Goal: Information Seeking & Learning: Learn about a topic

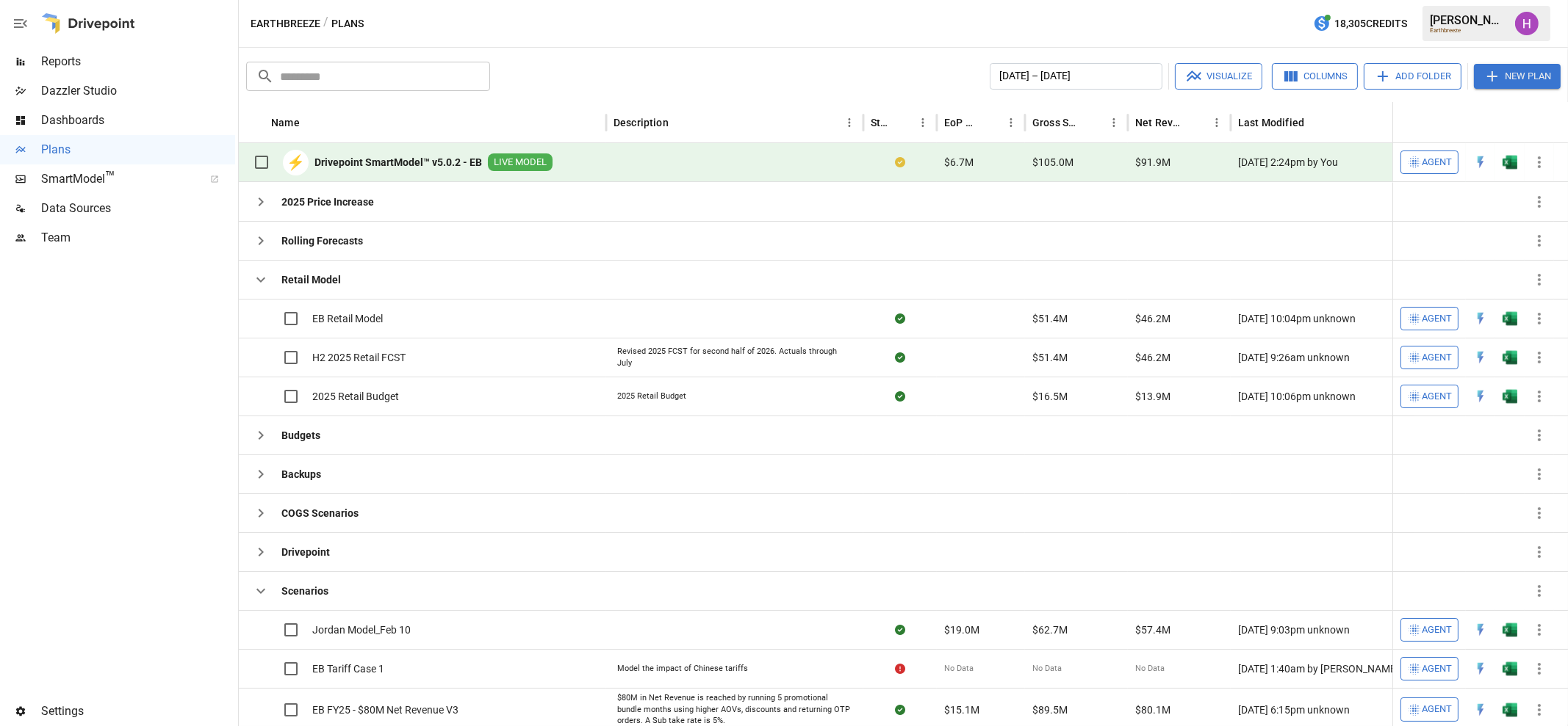
click at [57, 58] on span "Reports" at bounding box center [138, 61] width 194 height 17
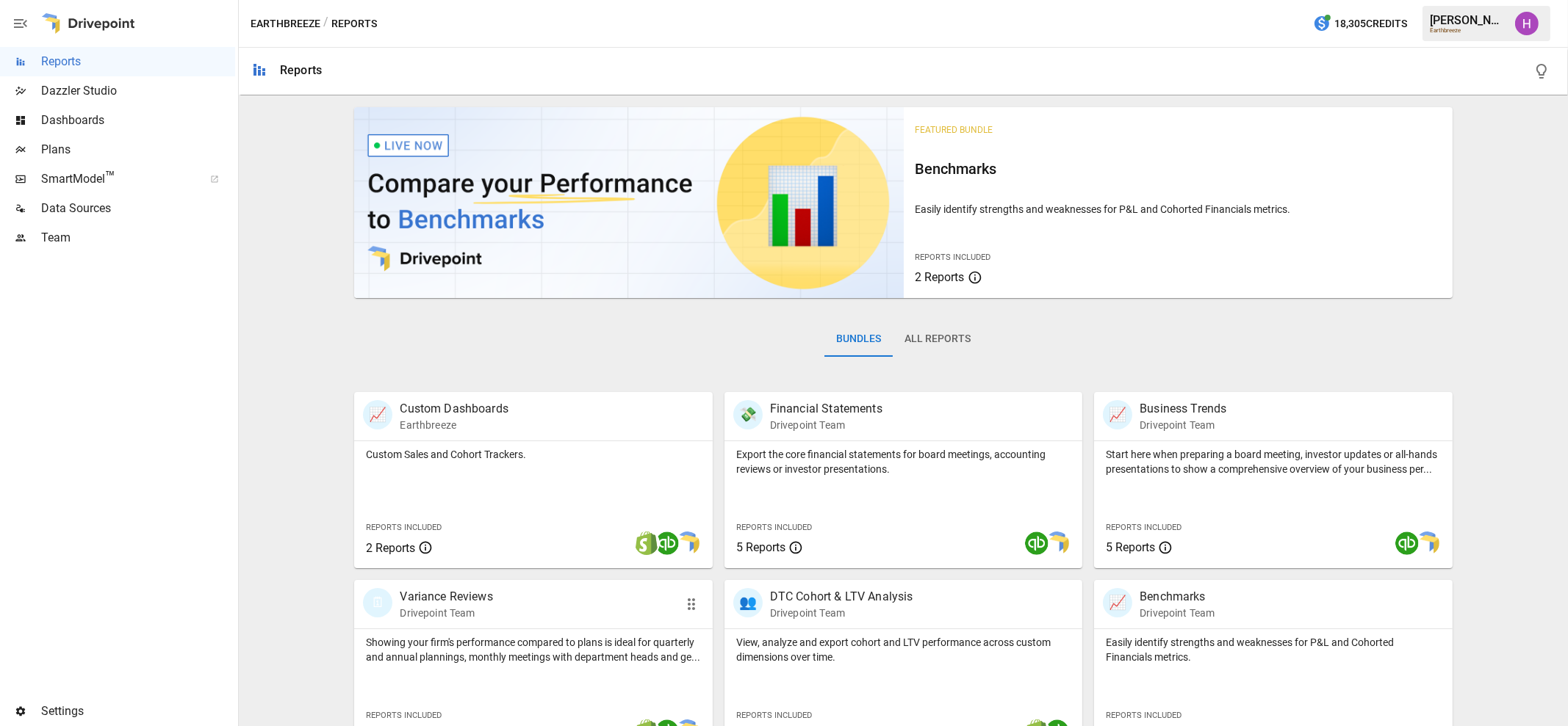
scroll to position [224, 0]
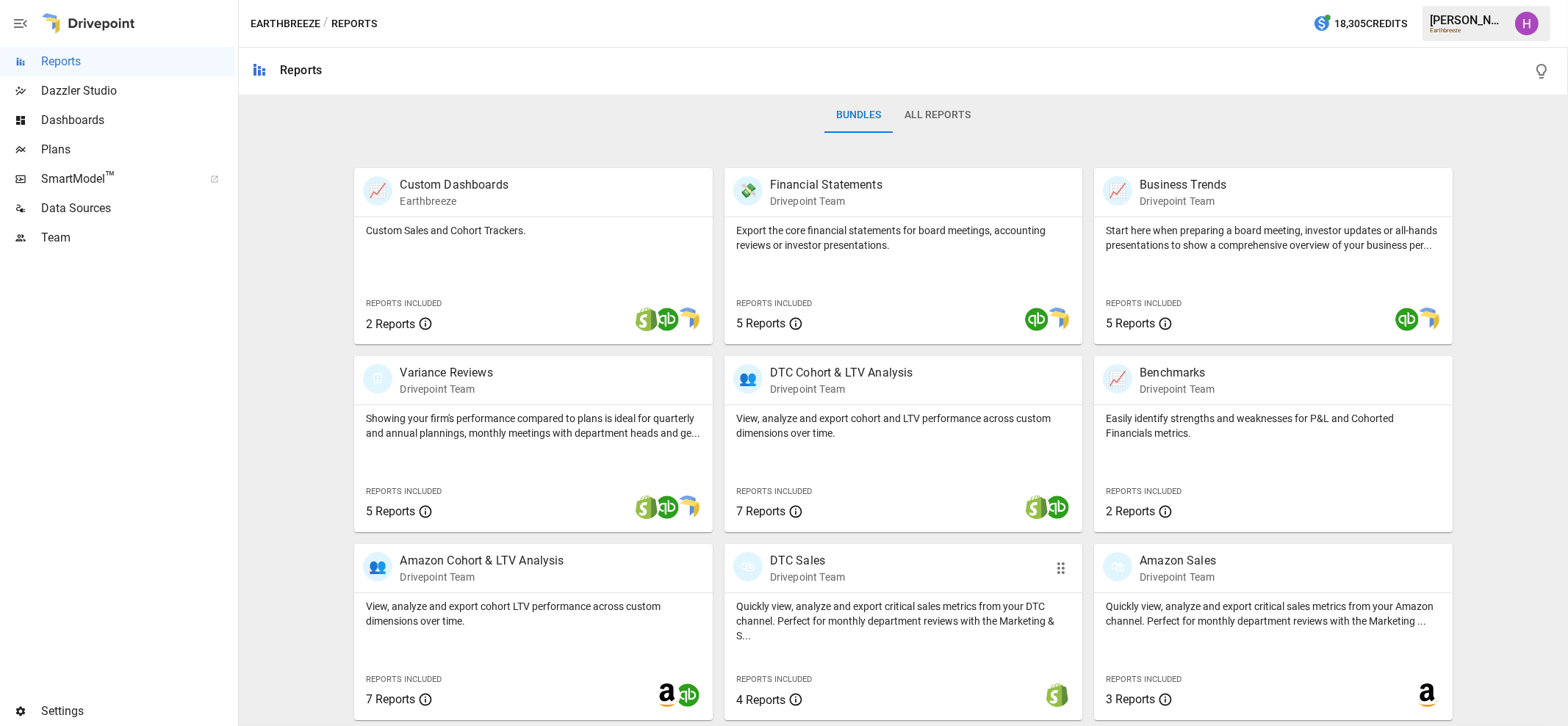
click at [790, 572] on p "Drivepoint Team" at bounding box center [807, 576] width 75 height 15
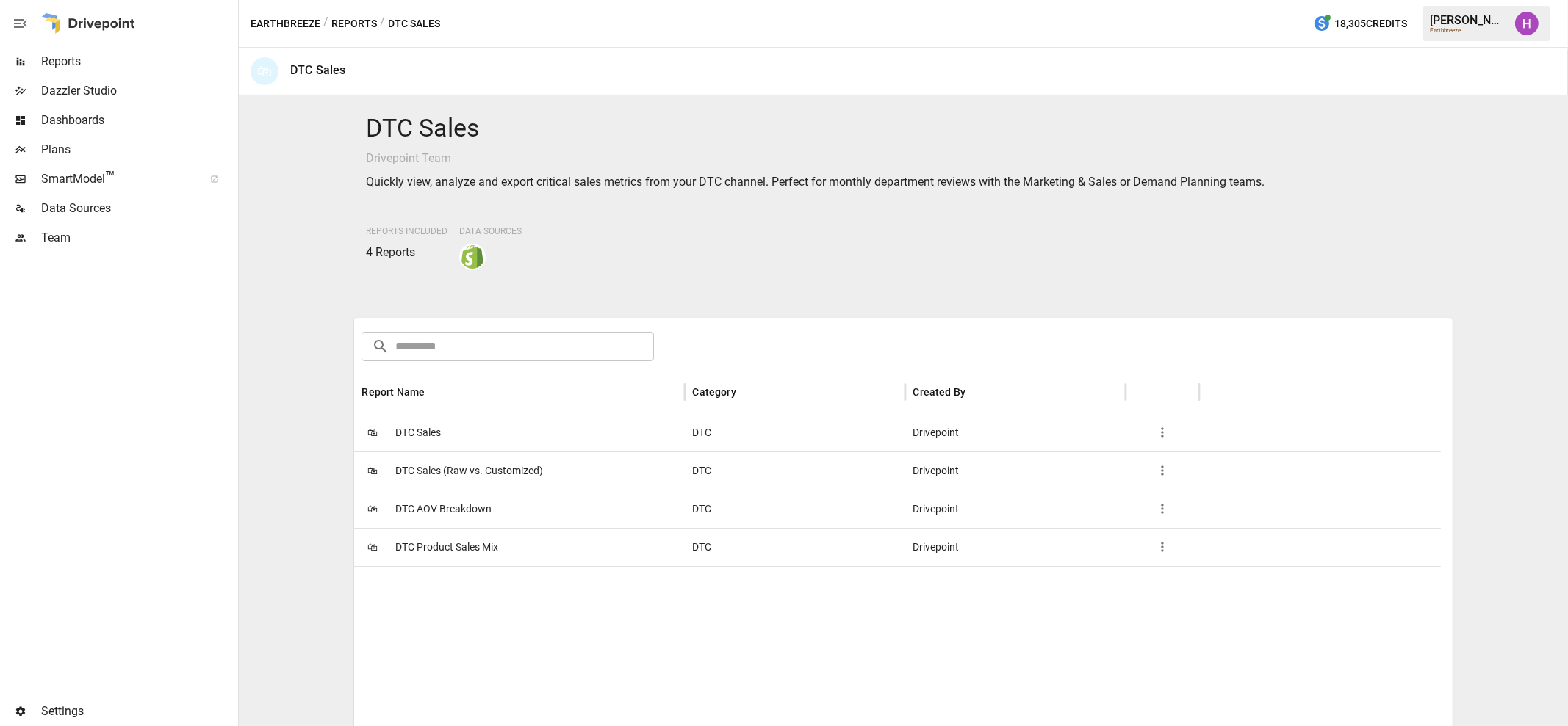
click at [436, 512] on span "DTC AOV Breakdown" at bounding box center [443, 508] width 96 height 37
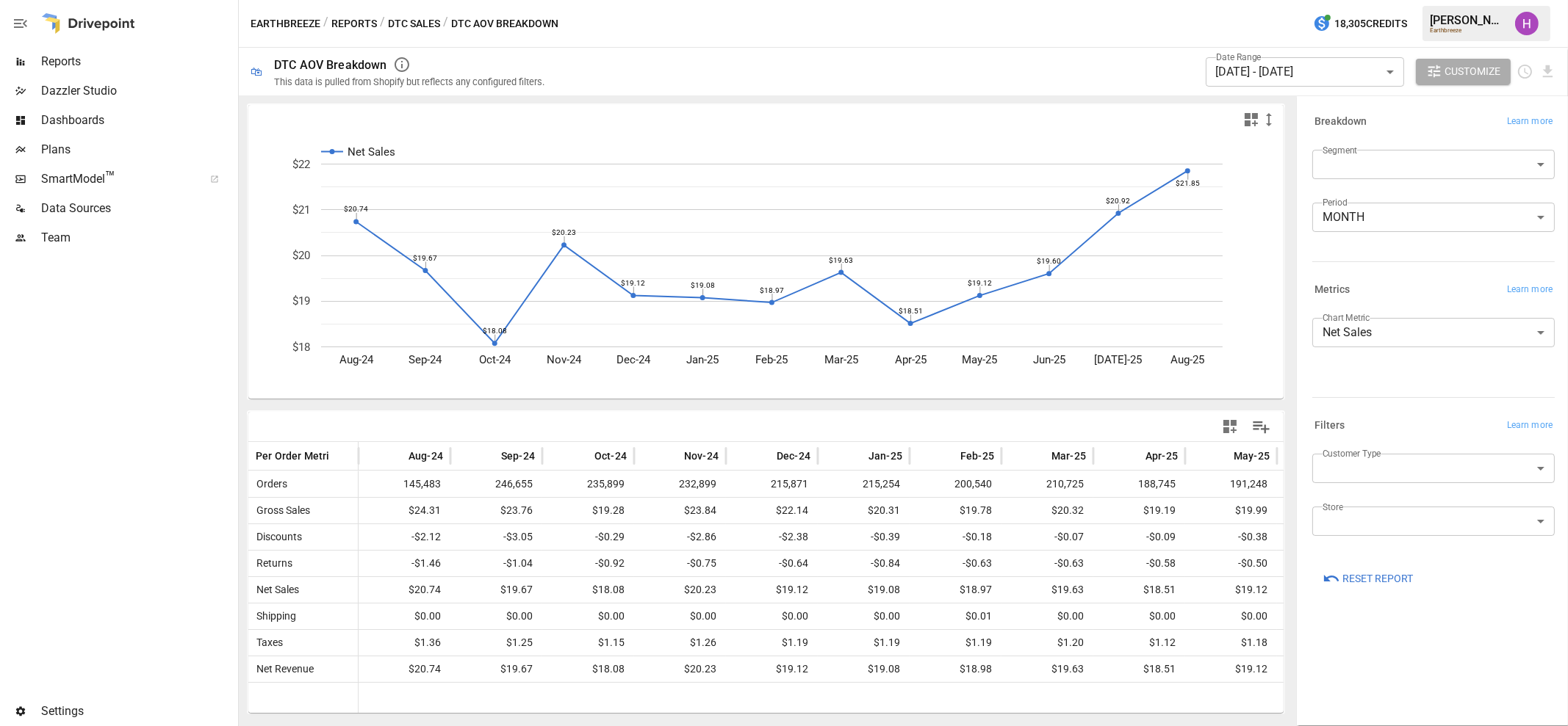
click at [167, 527] on div at bounding box center [118, 474] width 235 height 444
click at [1431, 0] on body "Reports Dazzler Studio Dashboards Plans SmartModel ™ Data Sources Team Settings…" at bounding box center [784, 0] width 1568 height 0
click at [1431, 471] on div at bounding box center [784, 363] width 1568 height 726
click at [1437, 0] on body "Reports Dazzler Studio Dashboards Plans SmartModel ™ Data Sources Team Settings…" at bounding box center [784, 0] width 1568 height 0
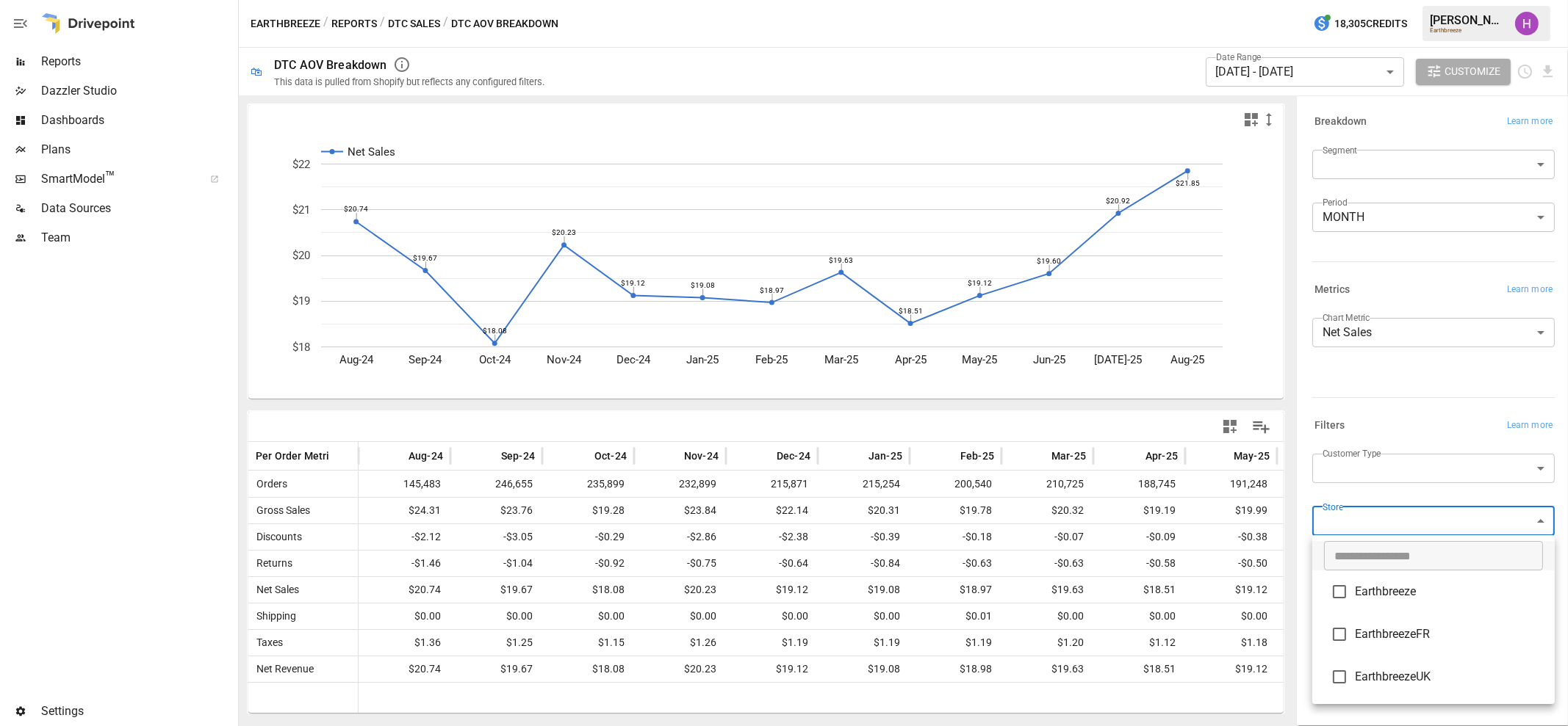
click at [1352, 497] on div at bounding box center [784, 363] width 1568 height 726
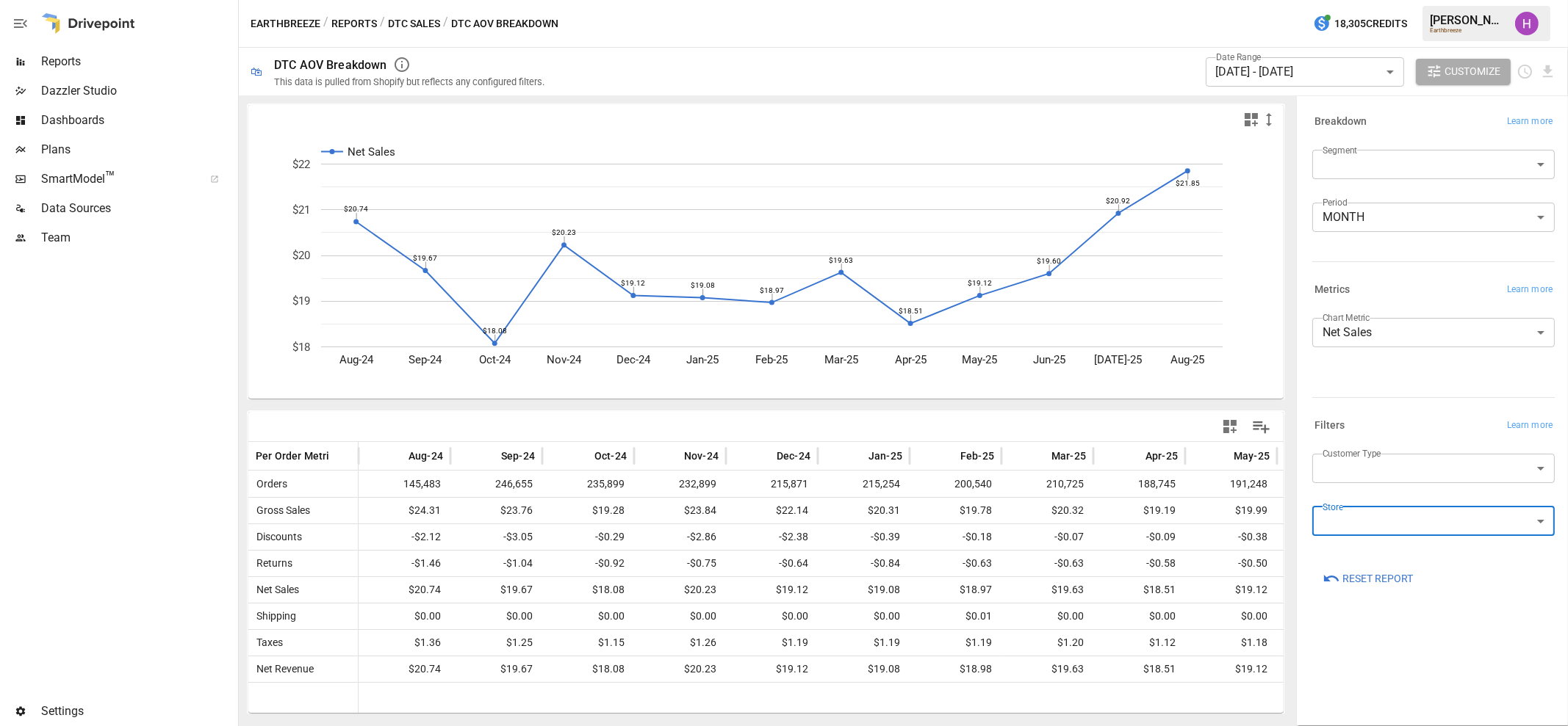
click at [1456, 0] on body "Reports Dazzler Studio Dashboards Plans SmartModel ™ Data Sources Team Settings…" at bounding box center [784, 0] width 1568 height 0
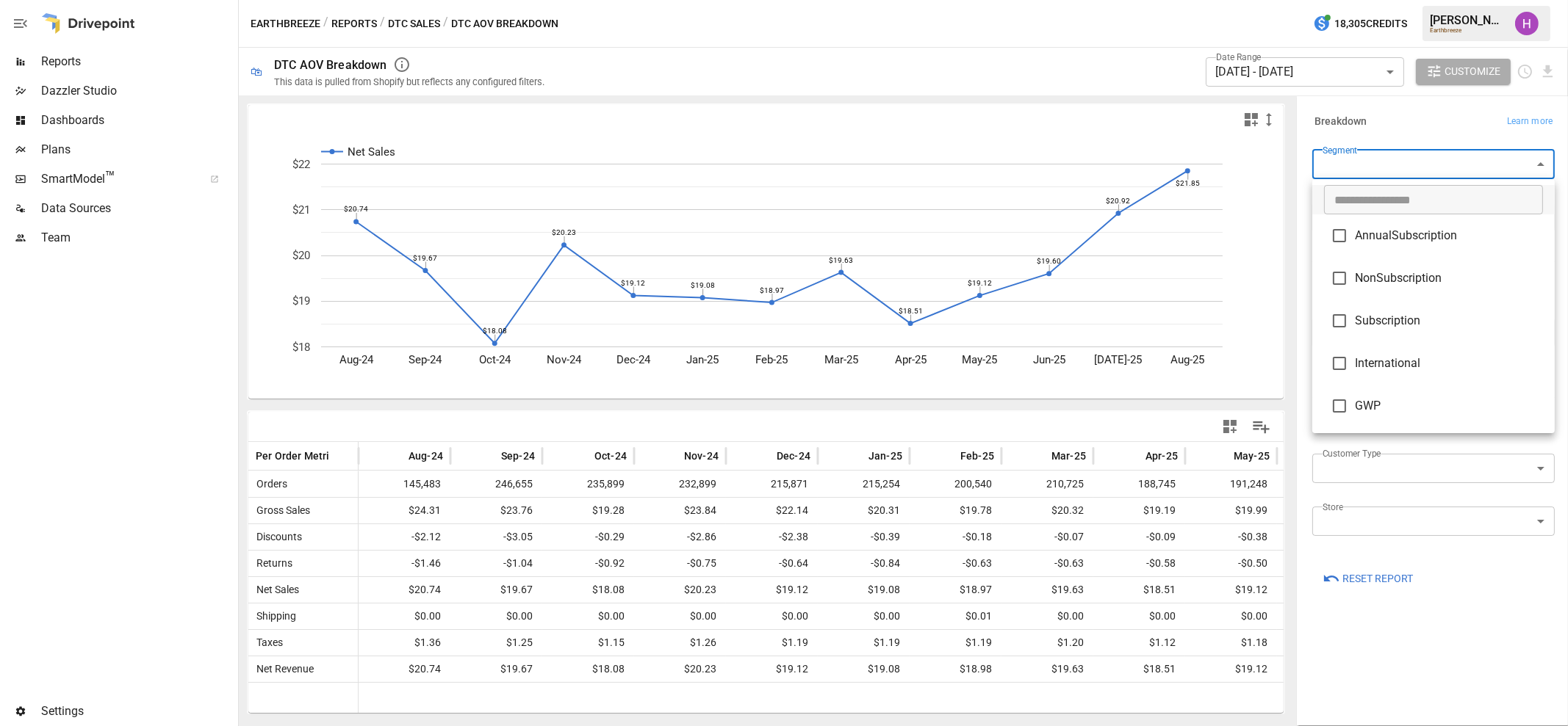
type input "***"
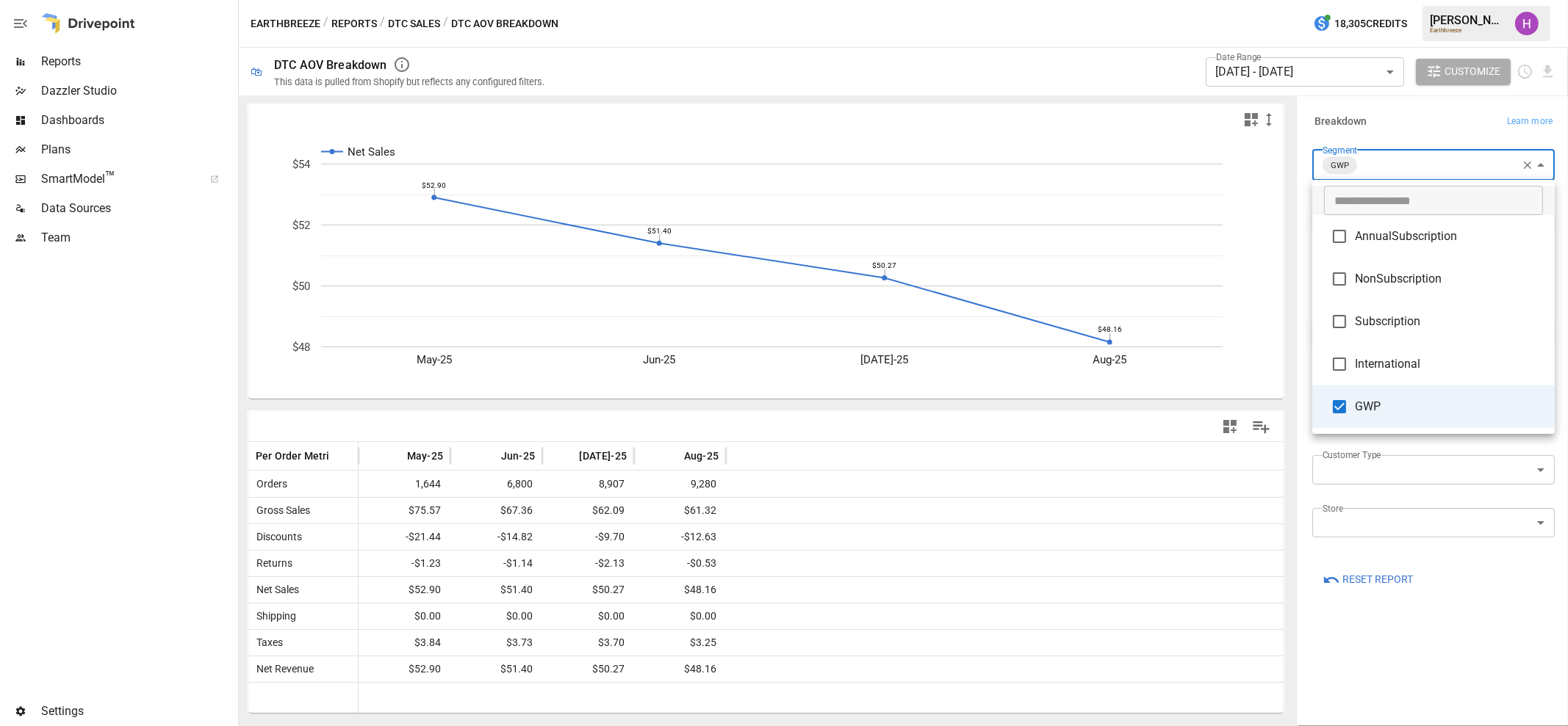
click at [1455, 615] on div at bounding box center [784, 363] width 1568 height 726
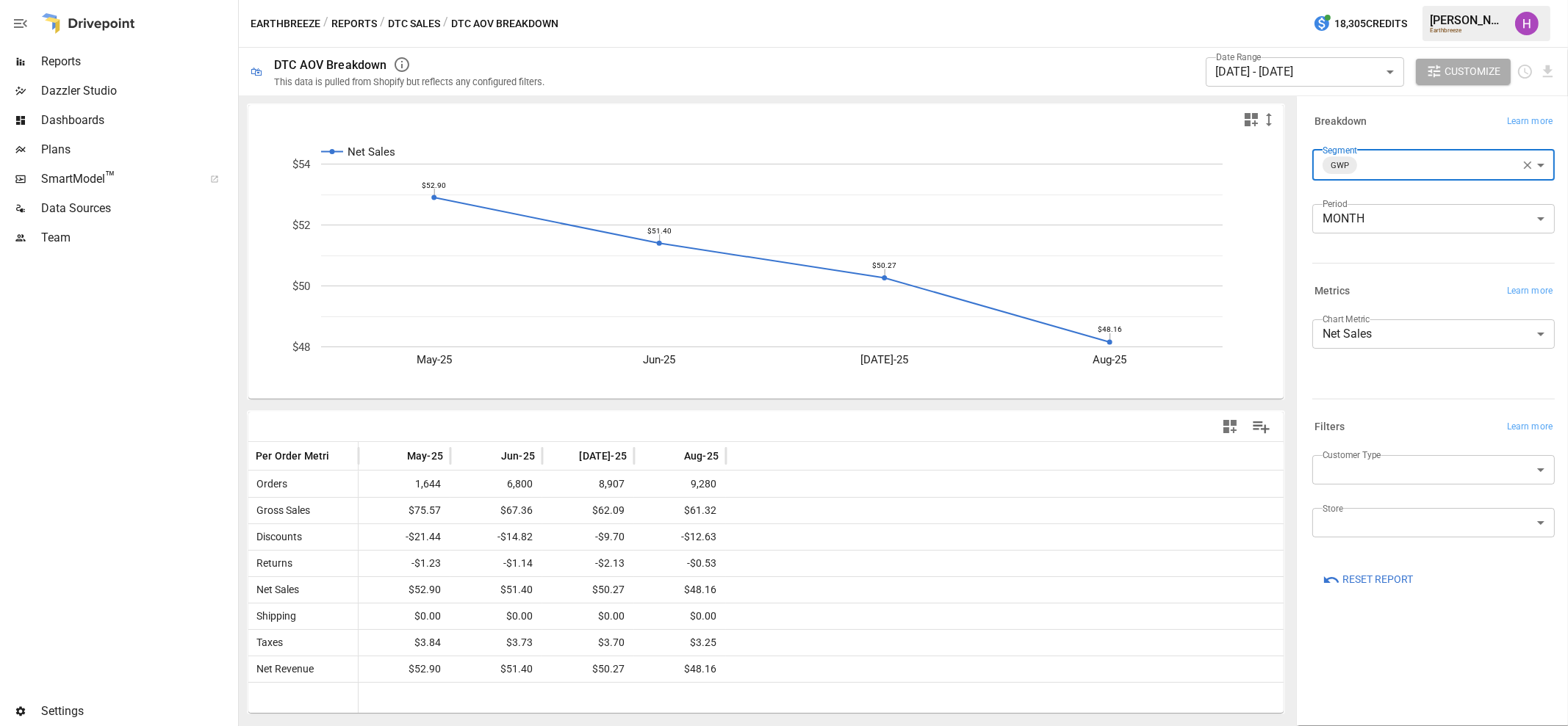
click at [1390, 0] on body "Reports Dazzler Studio Dashboards Plans SmartModel ™ Data Sources Team Settings…" at bounding box center [784, 0] width 1568 height 0
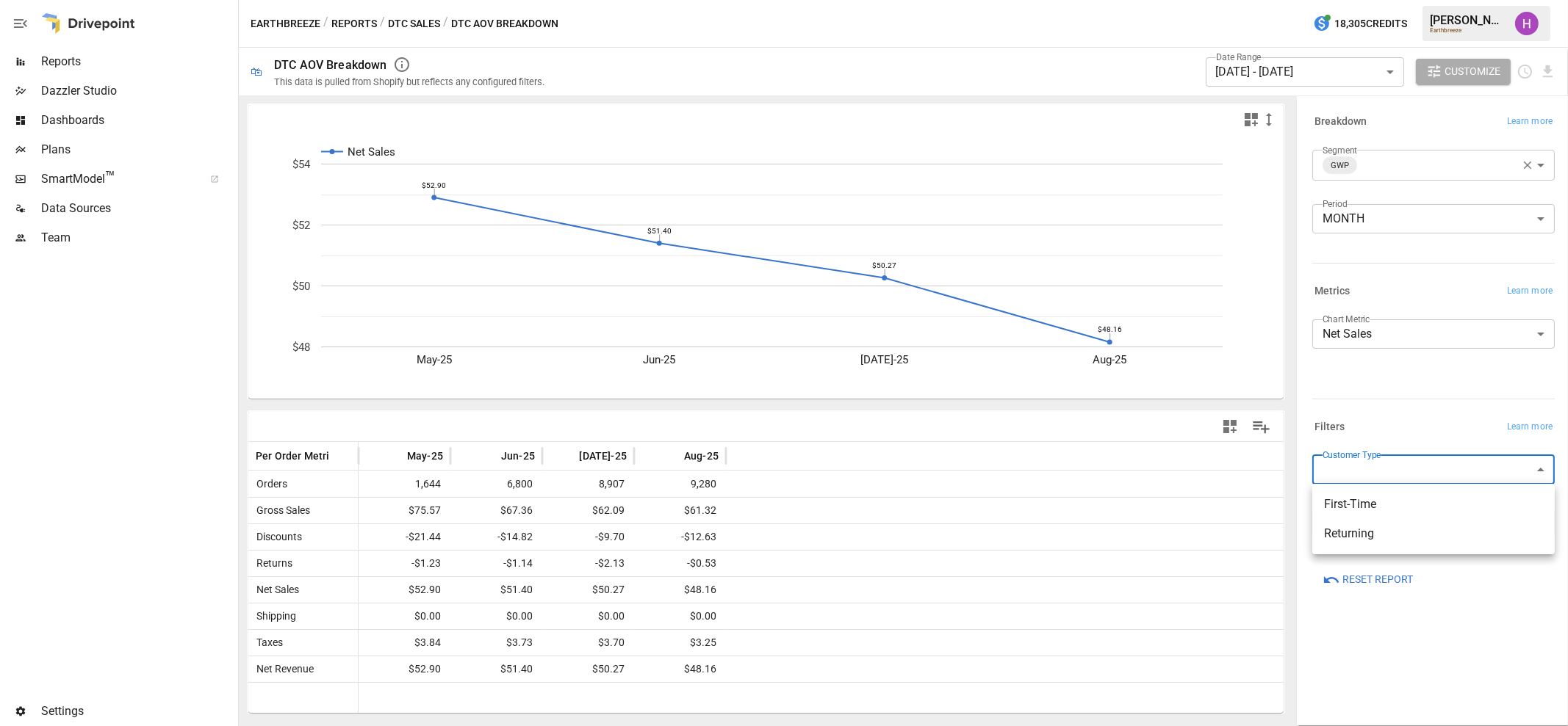
click at [1355, 510] on span "First-Time" at bounding box center [1433, 504] width 219 height 17
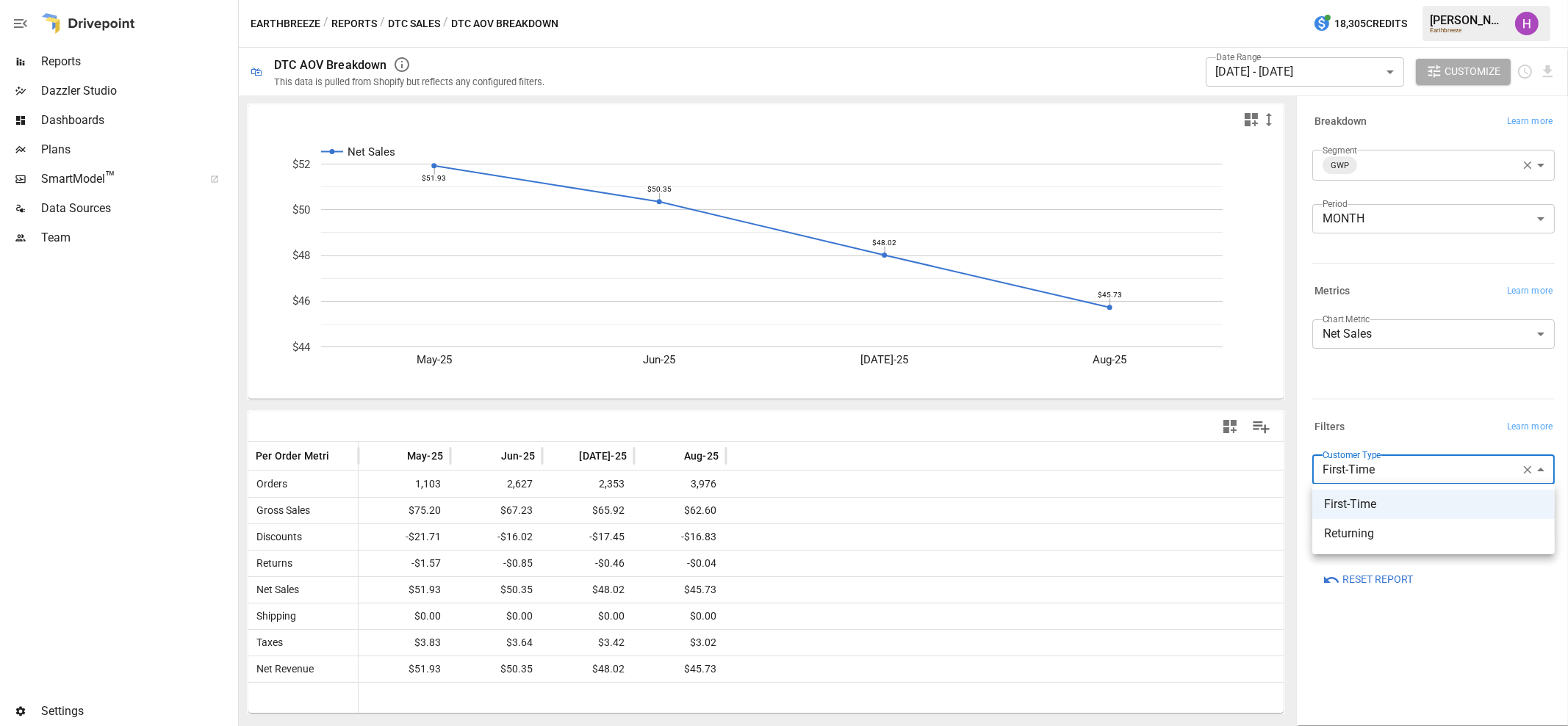
click at [1373, 0] on body "**********" at bounding box center [784, 0] width 1568 height 0
click at [1355, 541] on span "Returning" at bounding box center [1433, 533] width 219 height 17
type input "*********"
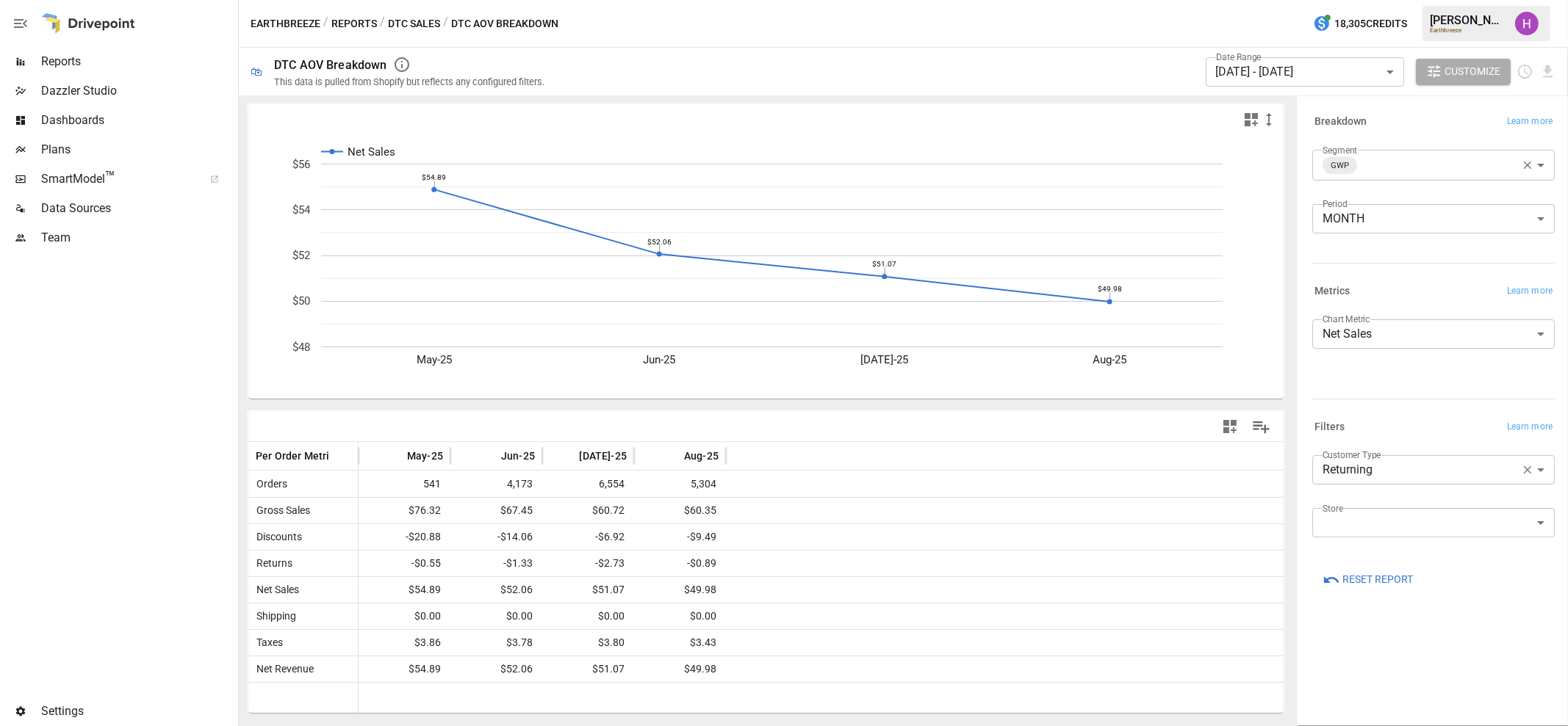
click at [95, 471] on div at bounding box center [118, 474] width 235 height 444
click at [394, 27] on button "DTC Sales" at bounding box center [414, 23] width 52 height 18
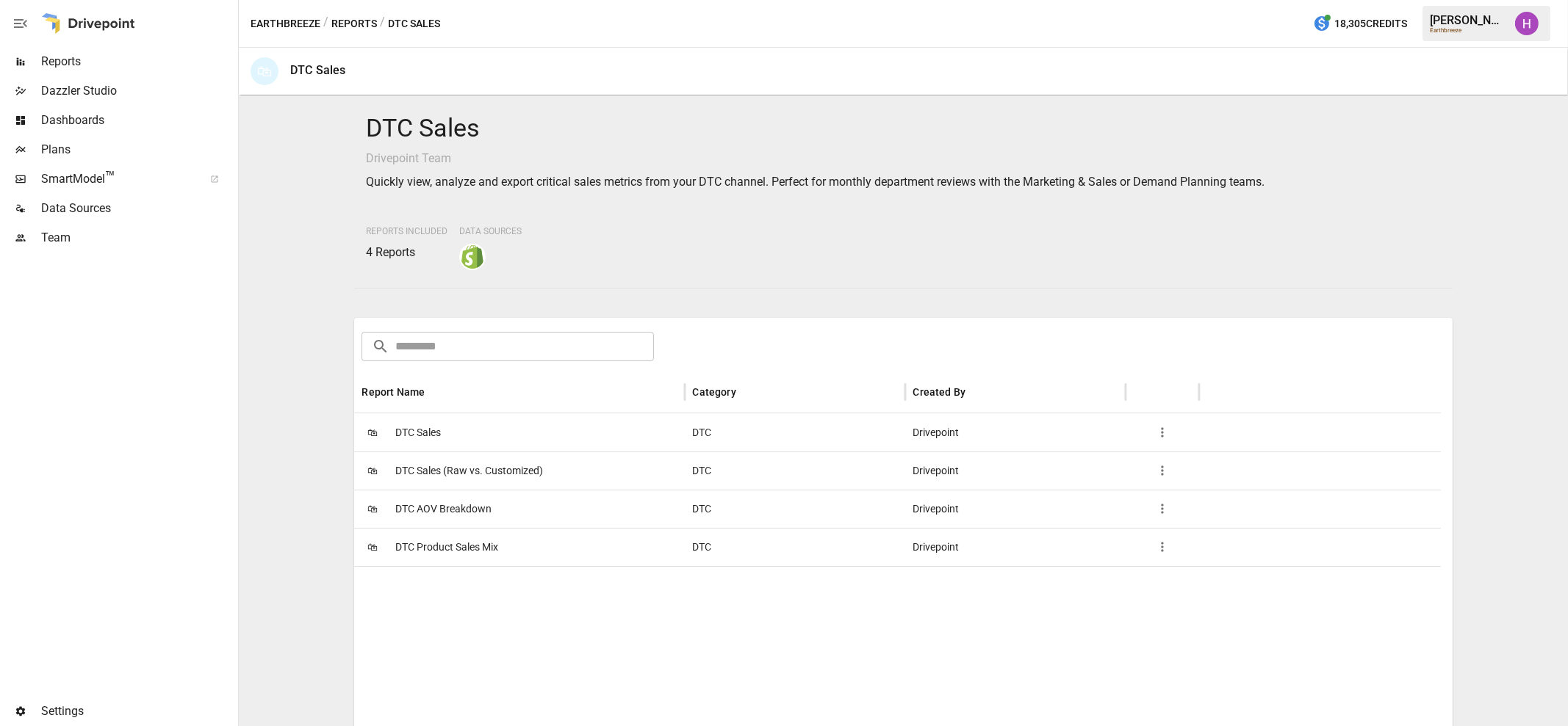
click at [465, 549] on span "DTC Product Sales Mix" at bounding box center [446, 547] width 103 height 37
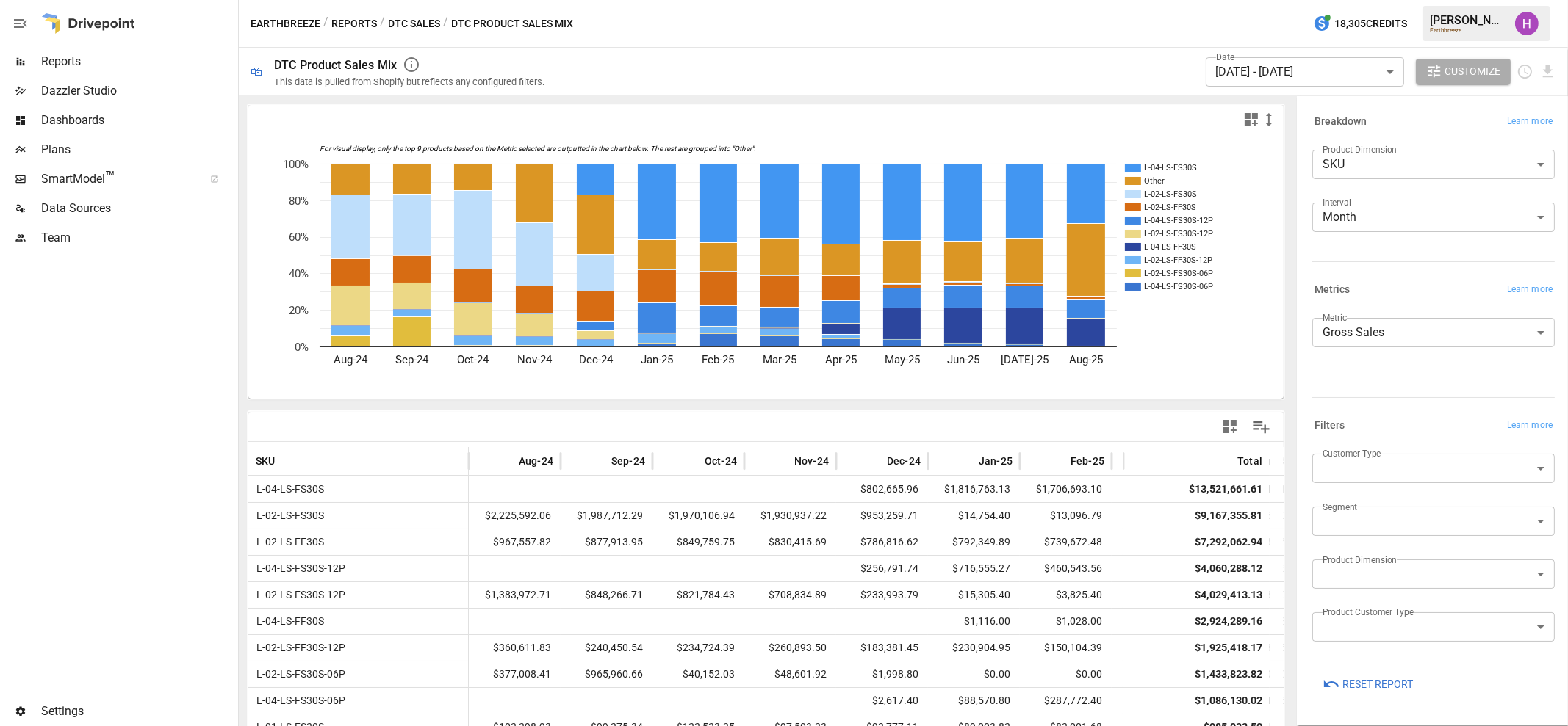
click at [1437, 0] on body "Reports Dazzler Studio Dashboards Plans SmartModel ™ Data Sources Team Settings…" at bounding box center [784, 0] width 1568 height 0
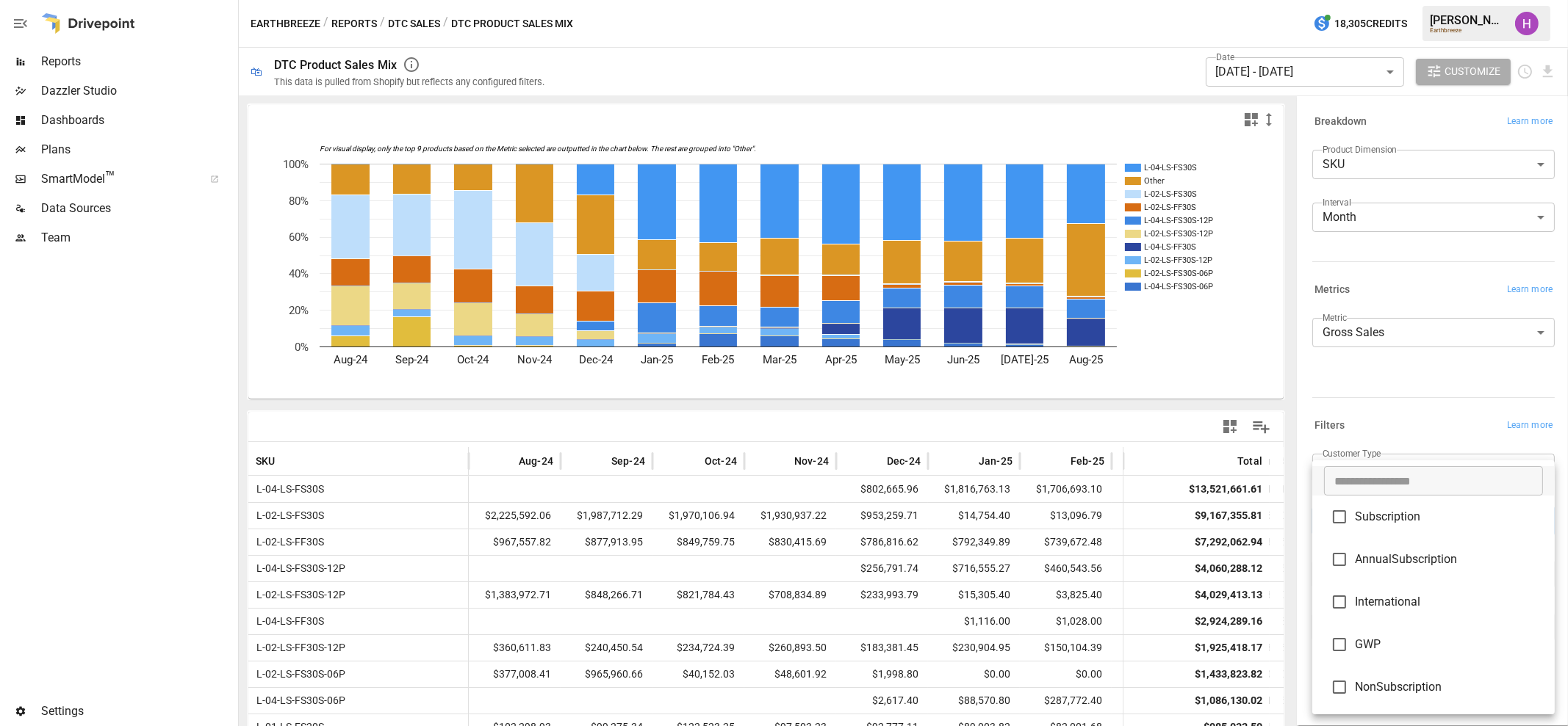
type input "***"
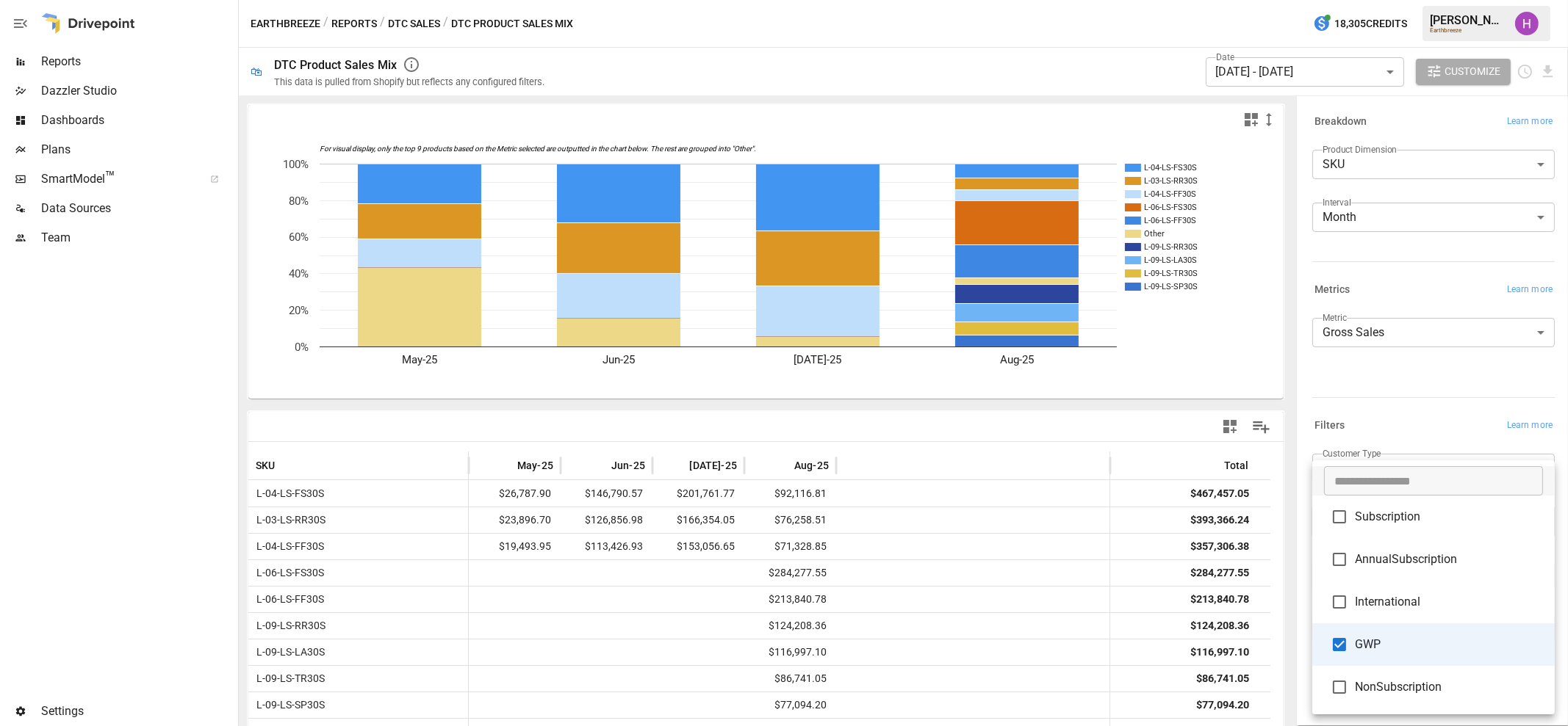
click at [1389, 370] on div at bounding box center [784, 363] width 1568 height 726
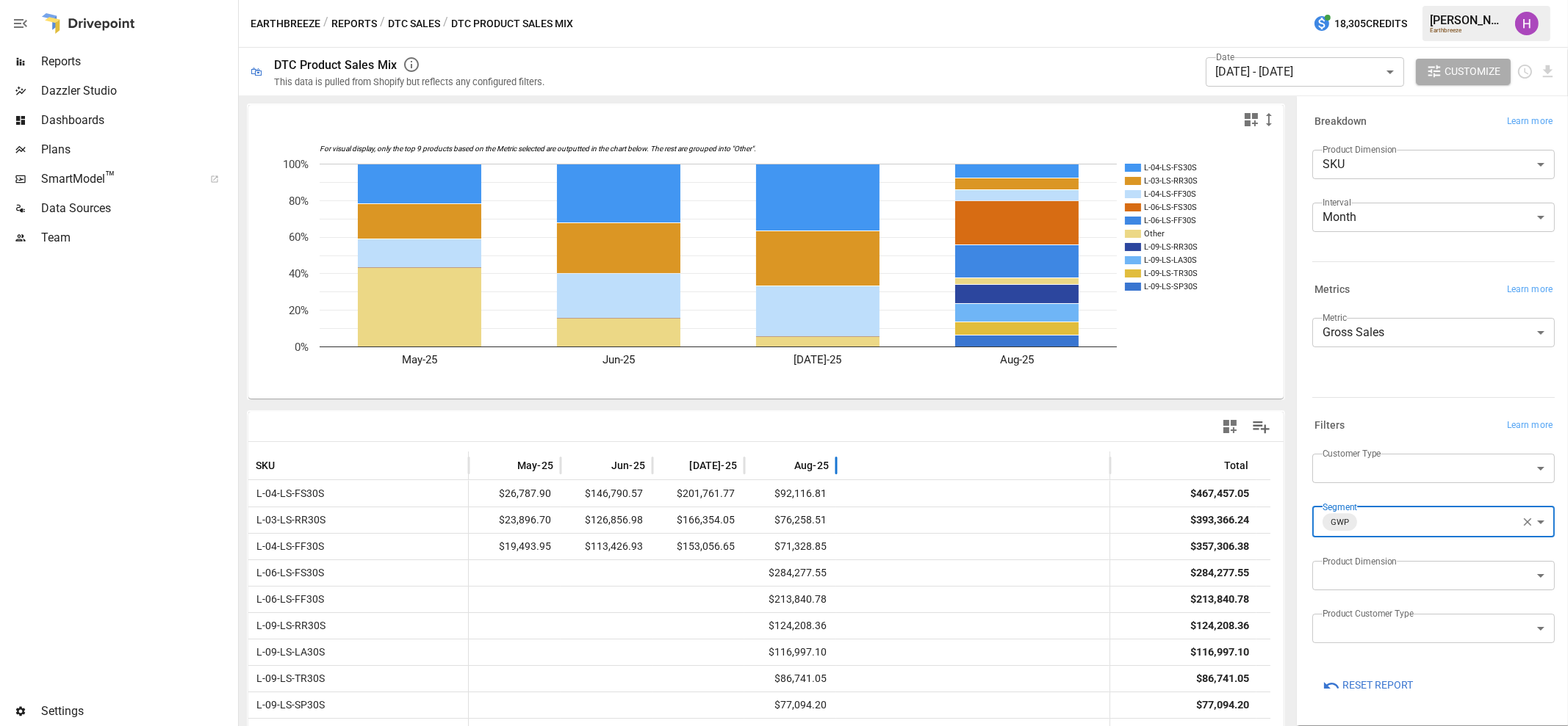
click at [792, 468] on div at bounding box center [783, 466] width 21 height 21
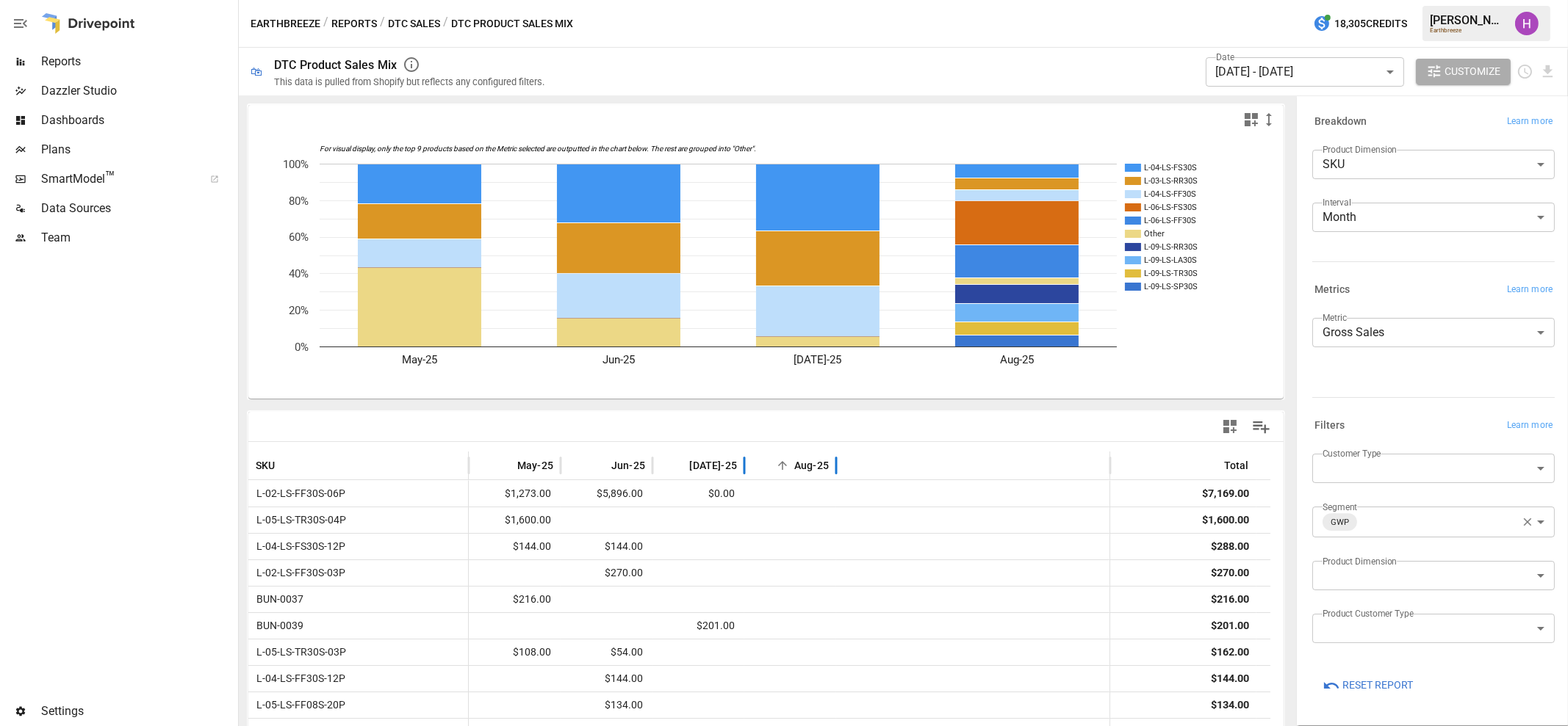
click at [792, 468] on div at bounding box center [783, 466] width 21 height 21
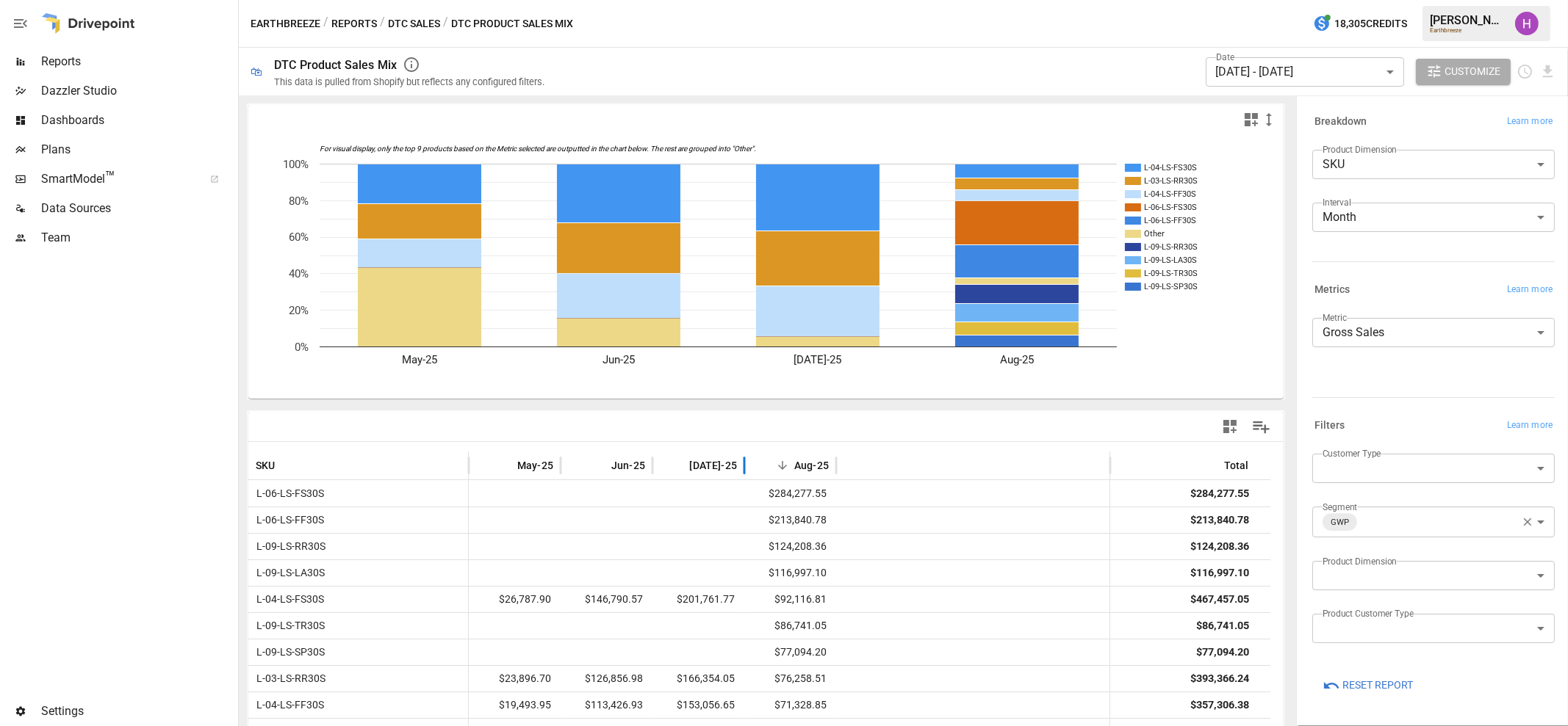
click at [1488, 0] on body "Reports Dazzler Studio Dashboards Plans SmartModel ™ Data Sources Team Settings…" at bounding box center [784, 0] width 1568 height 0
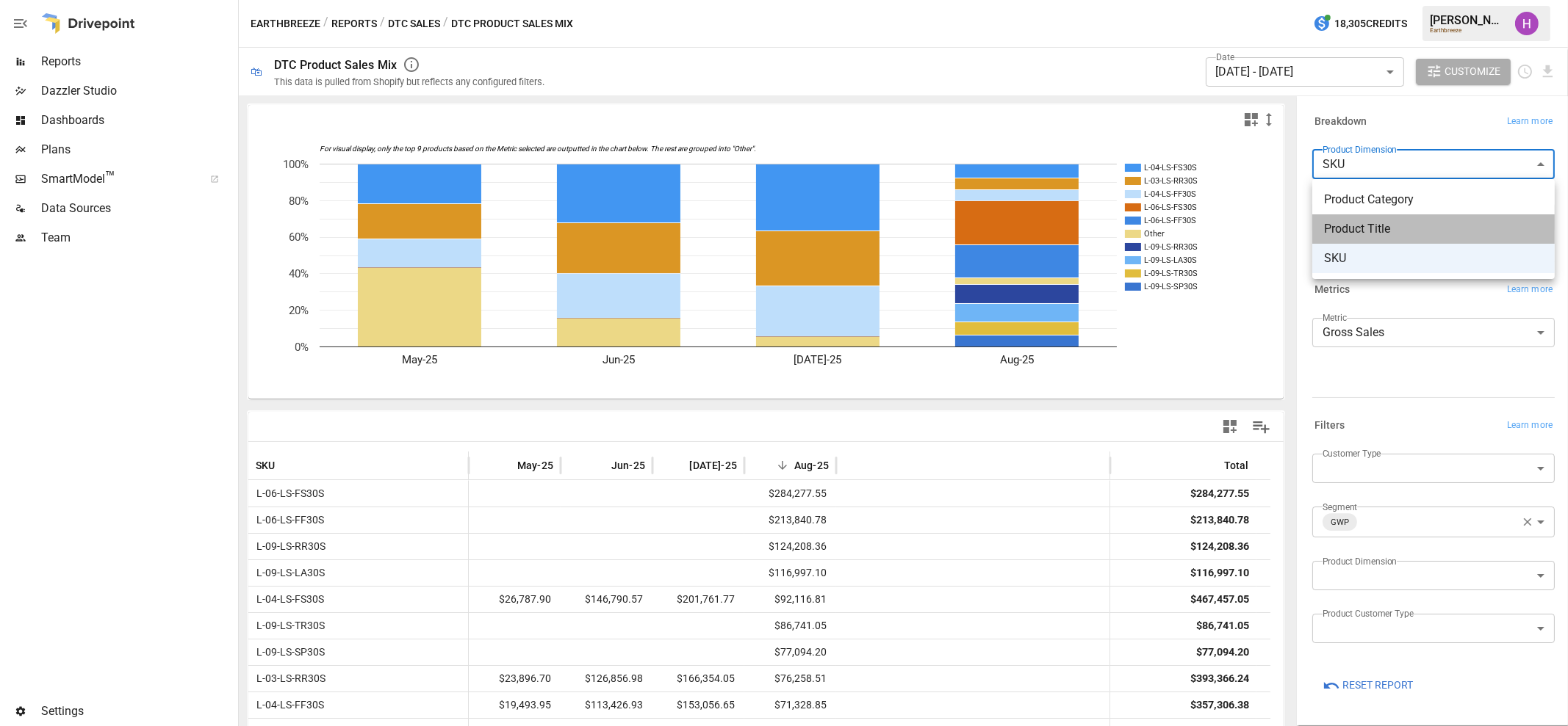
click at [1409, 219] on li "Product Title" at bounding box center [1433, 229] width 242 height 29
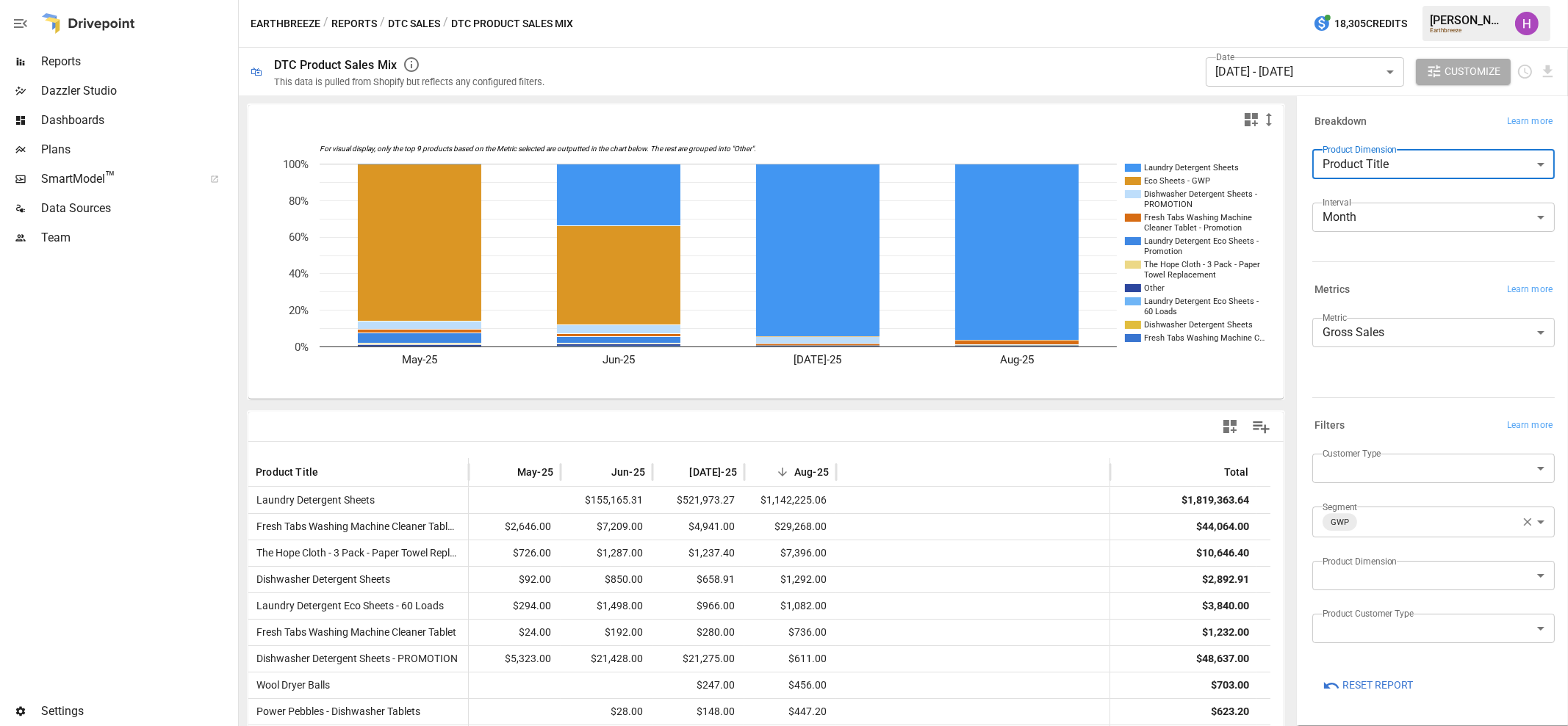
click at [1424, 0] on body "Reports Dazzler Studio Dashboards Plans SmartModel ™ Data Sources Team Settings…" at bounding box center [784, 0] width 1568 height 0
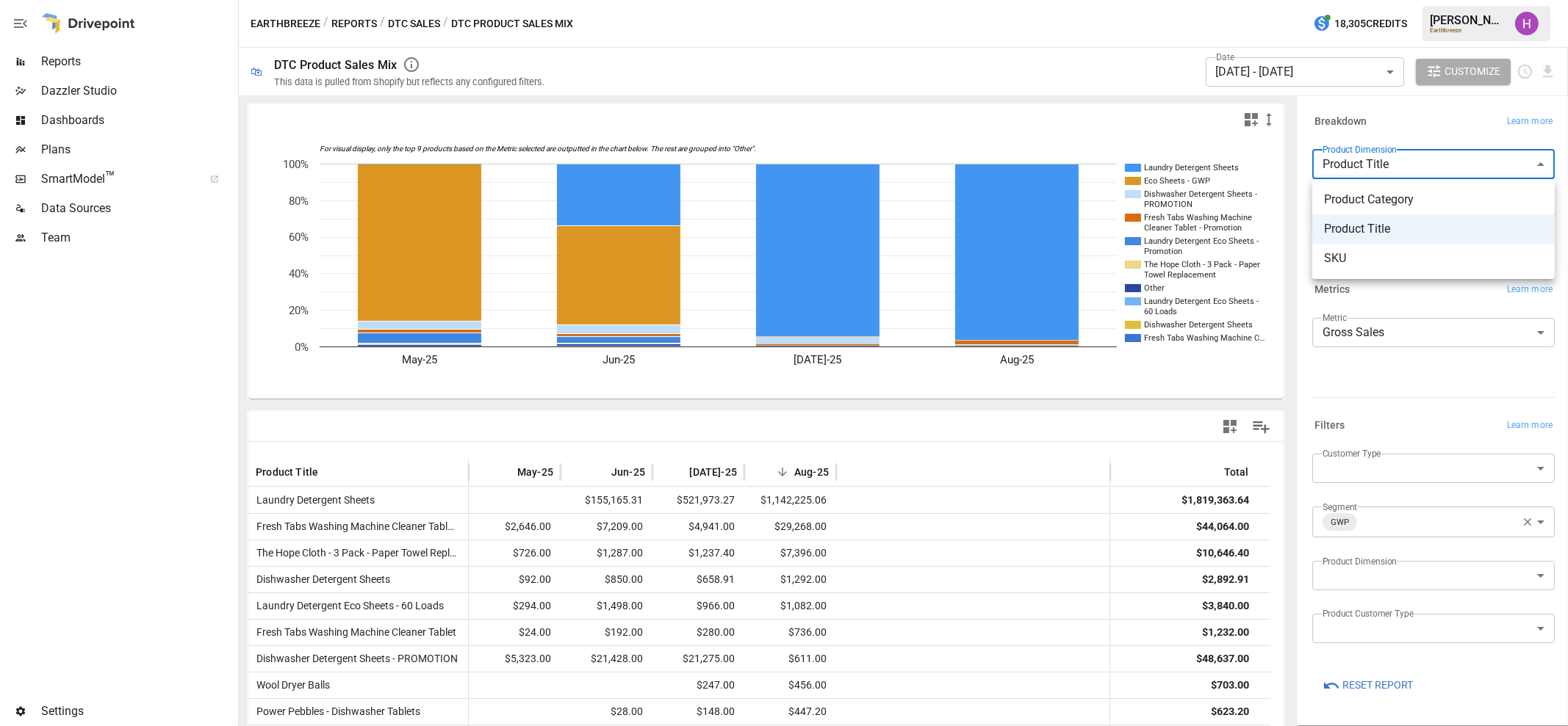
click at [1409, 207] on span "Product Category" at bounding box center [1433, 200] width 219 height 17
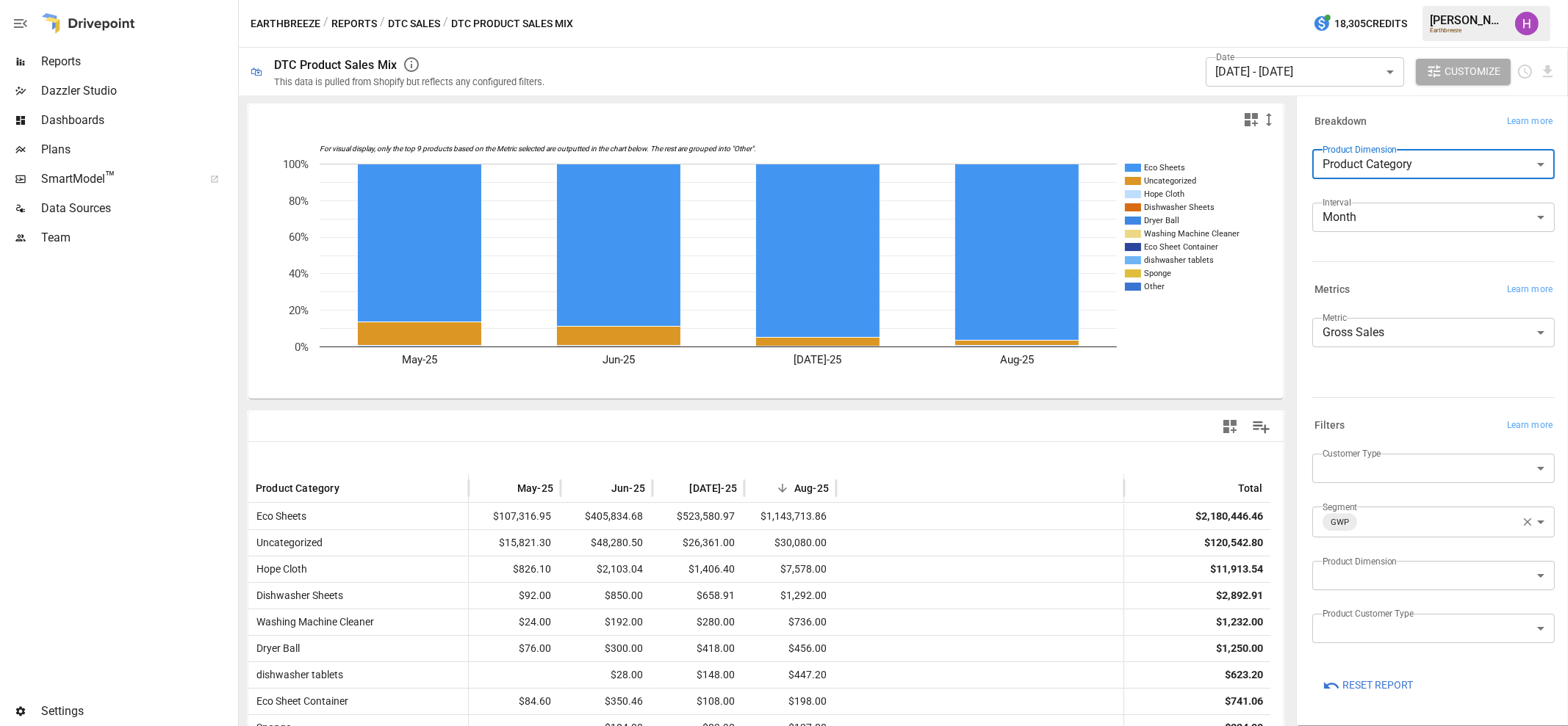
click at [1385, 0] on body "Reports Dazzler Studio Dashboards Plans SmartModel ™ Data Sources Team Settings…" at bounding box center [784, 0] width 1568 height 0
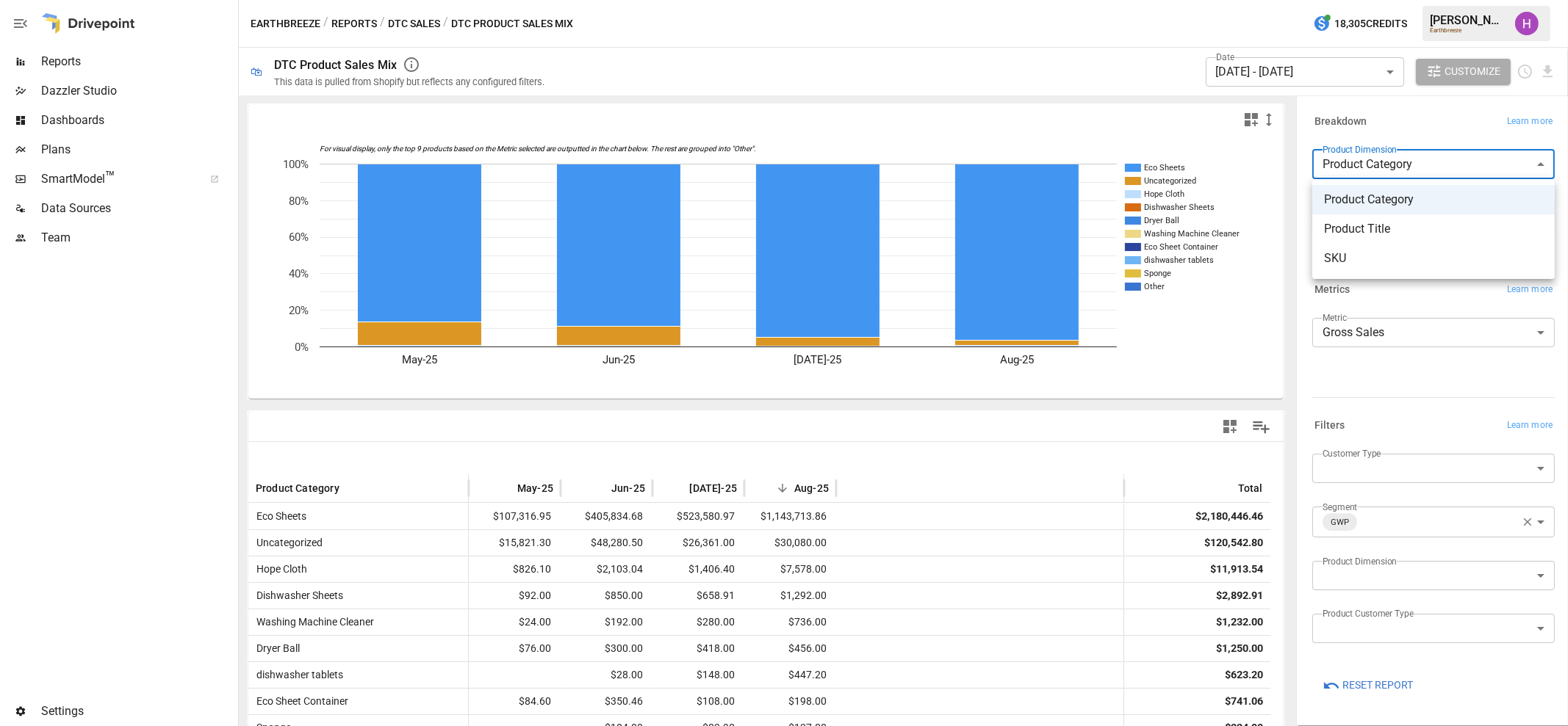
click at [1346, 252] on span "SKU" at bounding box center [1433, 258] width 219 height 17
type input "***"
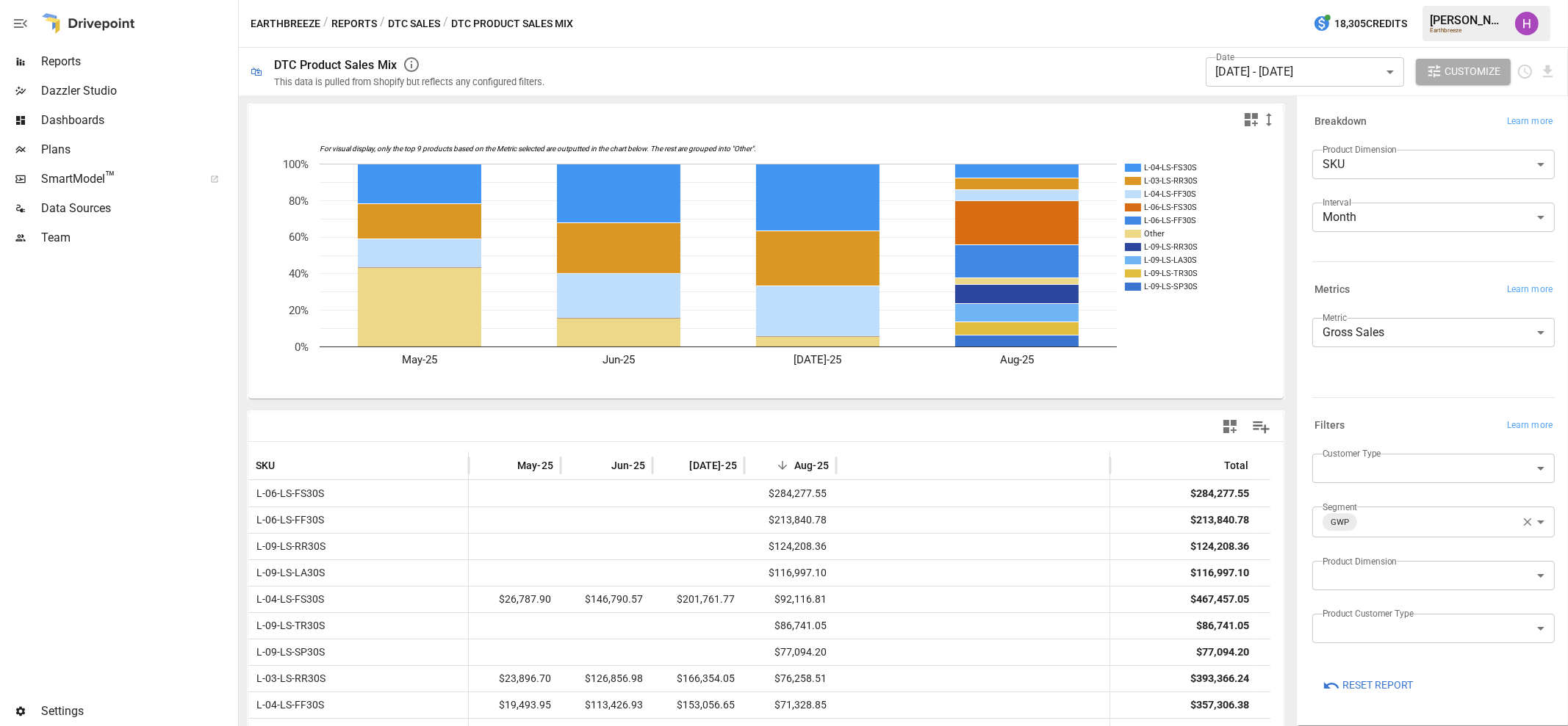
click at [155, 420] on div at bounding box center [118, 474] width 235 height 444
click at [394, 27] on button "DTC Sales" at bounding box center [414, 23] width 52 height 18
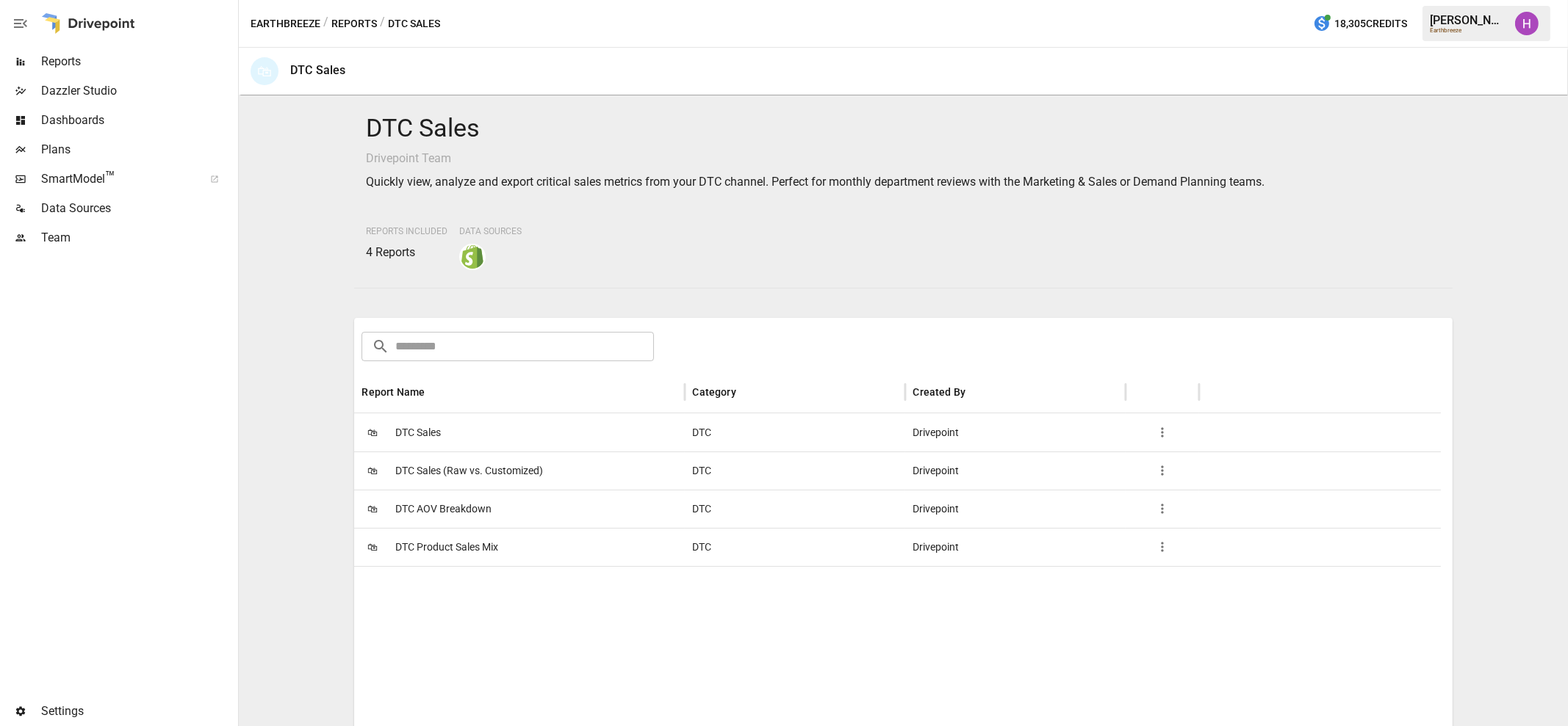
click at [411, 518] on span "DTC AOV Breakdown" at bounding box center [443, 508] width 96 height 37
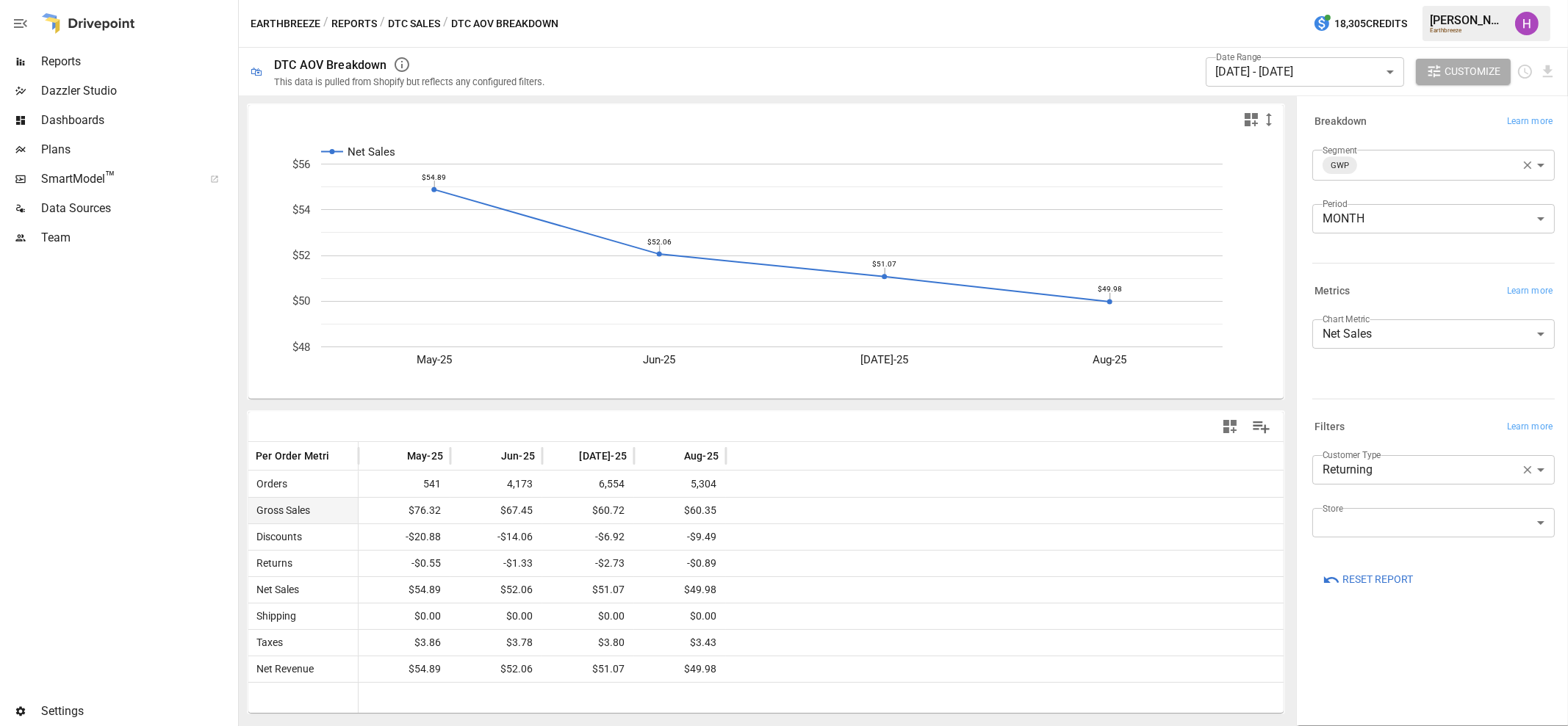
drag, startPoint x: 750, startPoint y: 513, endPoint x: 683, endPoint y: 514, distance: 67.0
click at [701, 513] on div "Gross Sales $76.32 $67.45 $60.72 $60.35" at bounding box center [766, 510] width 1036 height 27
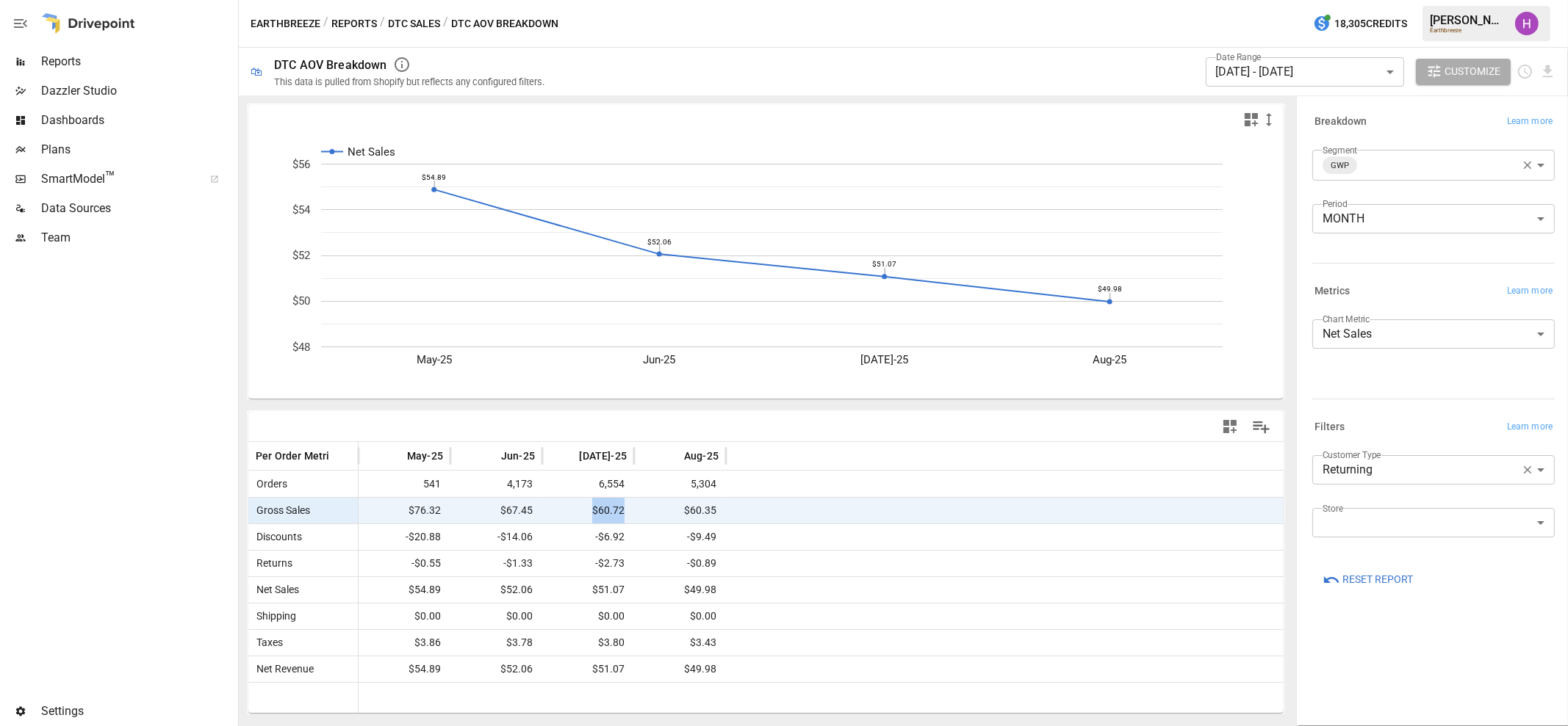
drag, startPoint x: 632, startPoint y: 517, endPoint x: 568, endPoint y: 513, distance: 64.1
click at [568, 513] on div "Gross Sales $76.32 $67.45 $60.72 $60.35" at bounding box center [766, 510] width 1036 height 27
click at [568, 513] on span "$60.72" at bounding box center [587, 511] width 77 height 26
click at [947, 12] on div "Earthbreeze / Reports / DTC Sales / DTC AOV Breakdown 18,305 Credits [PERSON_NA…" at bounding box center [903, 23] width 1329 height 47
click at [896, 39] on div "Earthbreeze / Reports / DTC Sales / DTC AOV Breakdown 18,305 Credits [PERSON_NA…" at bounding box center [903, 23] width 1329 height 47
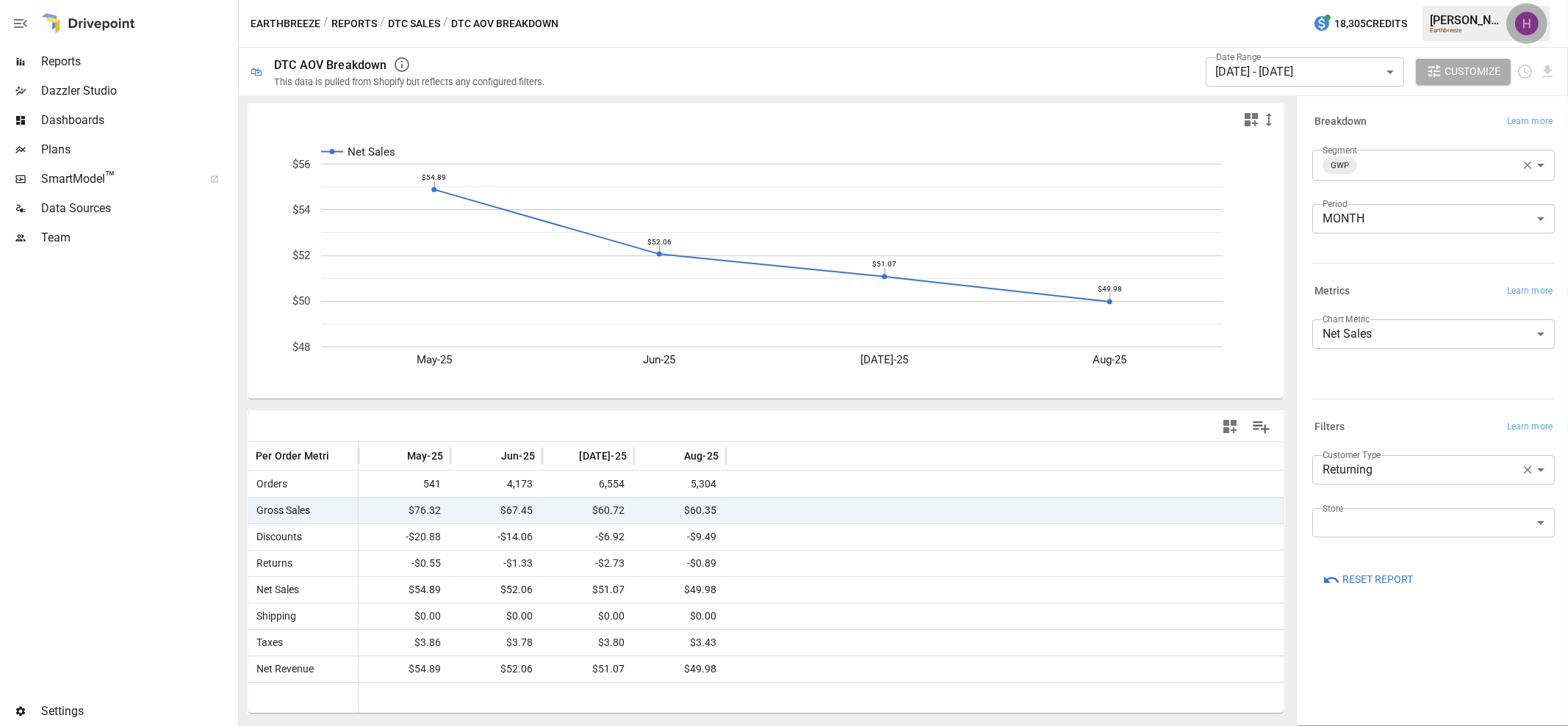
click at [1539, 12] on button "button" at bounding box center [1526, 23] width 42 height 41
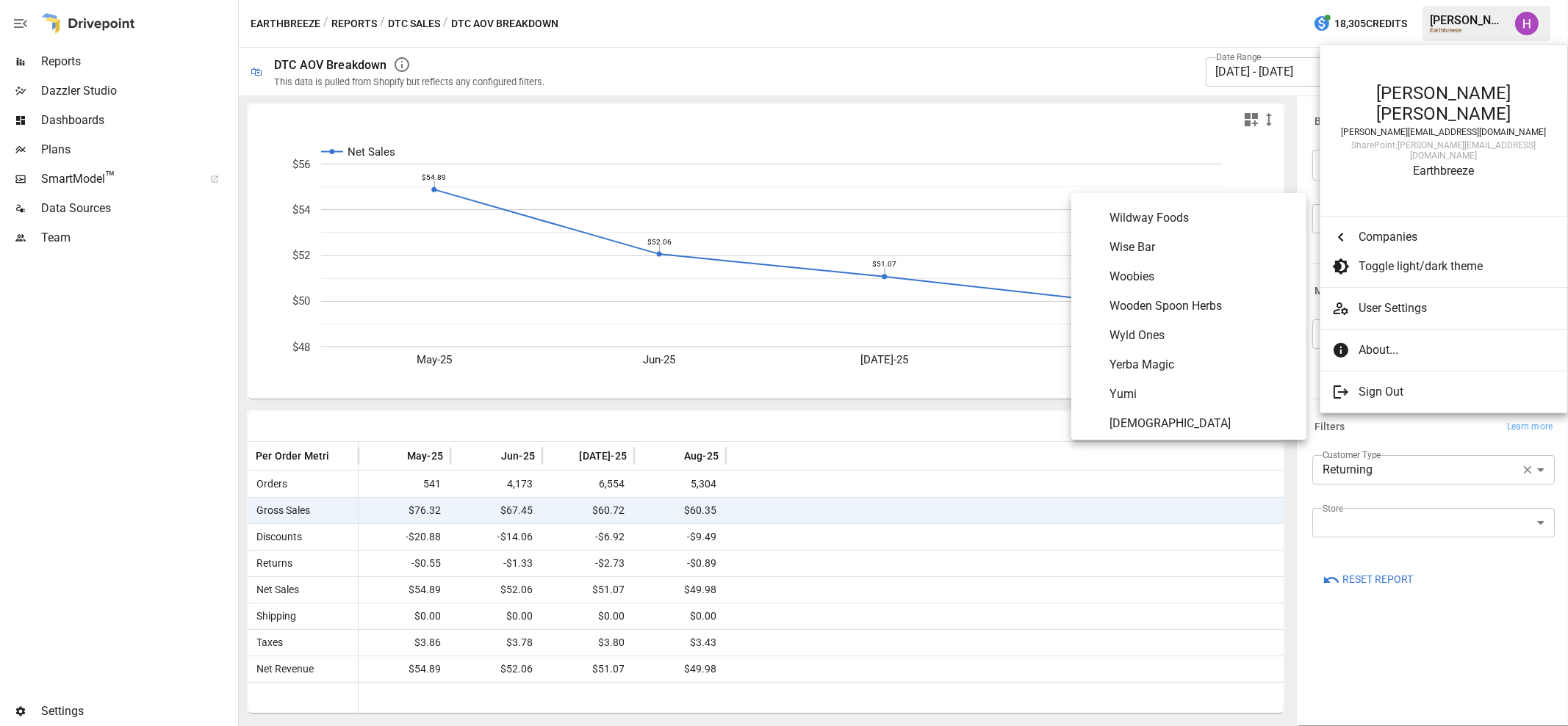
scroll to position [8722, 0]
click at [1208, 355] on span "Yerba Magic" at bounding box center [1202, 360] width 185 height 17
